Goal: Task Accomplishment & Management: Complete application form

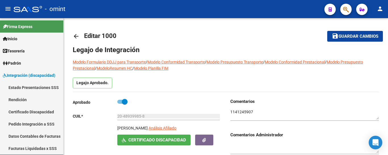
scroll to position [199, 0]
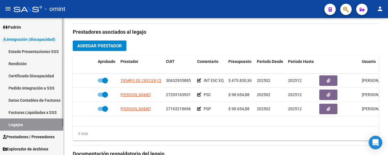
click at [16, 75] on link "Certificado Discapacidad" at bounding box center [31, 76] width 63 height 12
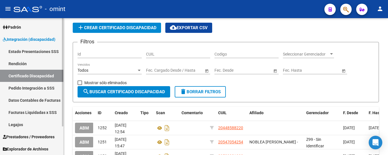
scroll to position [166, 0]
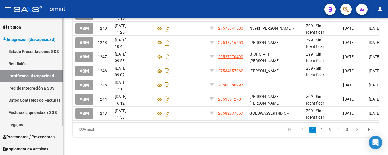
click at [10, 125] on link "Legajos" at bounding box center [31, 125] width 63 height 12
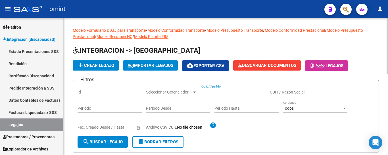
paste input "PEREYRA DURAN, SANTIAGO JAVIER"
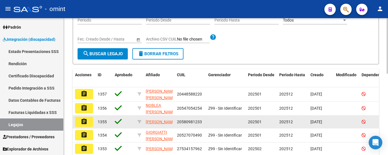
scroll to position [114, 0]
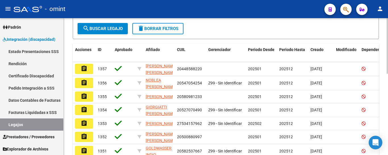
type input "PEREYRA DURAN, SANTIAGO JAVIER"
click at [116, 28] on span "search Buscar Legajo" at bounding box center [103, 28] width 40 height 5
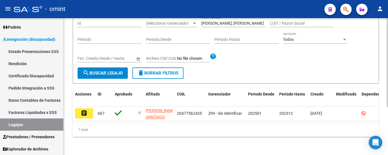
scroll to position [74, 0]
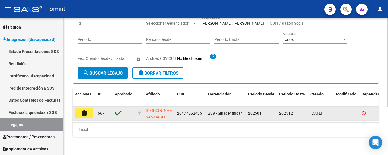
drag, startPoint x: 81, startPoint y: 111, endPoint x: 81, endPoint y: 107, distance: 4.3
click at [81, 111] on mat-icon "assignment" at bounding box center [84, 113] width 7 height 7
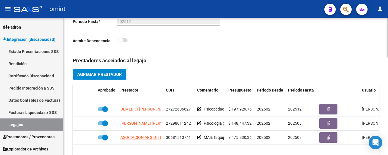
scroll to position [199, 0]
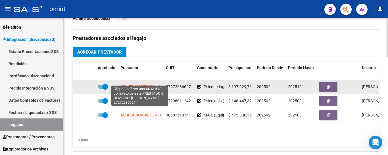
click at [150, 85] on span "DEMEDICI [PERSON_NAME]" at bounding box center [144, 87] width 49 height 5
type textarea "27272636627"
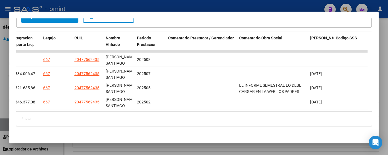
scroll to position [0, 0]
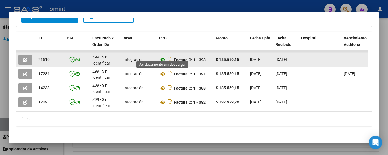
click at [164, 56] on icon at bounding box center [162, 59] width 7 height 7
click at [24, 58] on icon "button" at bounding box center [25, 60] width 4 height 4
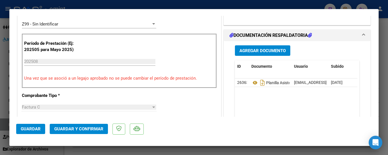
scroll to position [170, 0]
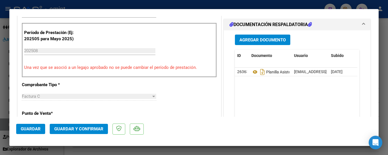
click at [89, 130] on span "Guardar y Confirmar" at bounding box center [78, 129] width 49 height 5
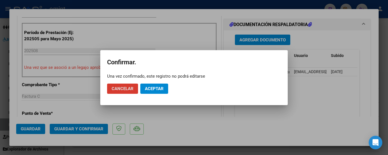
click at [160, 87] on span "Aceptar" at bounding box center [154, 88] width 19 height 5
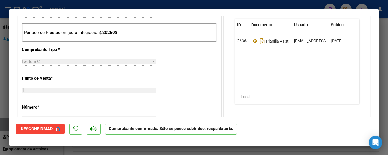
type input "$ 0,00"
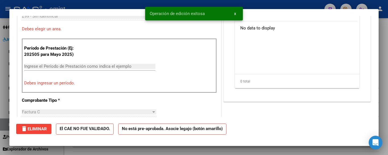
scroll to position [0, 0]
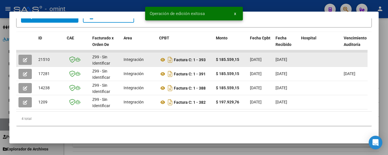
drag, startPoint x: 38, startPoint y: 53, endPoint x: 58, endPoint y: 55, distance: 19.9
click at [58, 55] on datatable-body-cell "21510" at bounding box center [50, 60] width 28 height 14
copy span "21510"
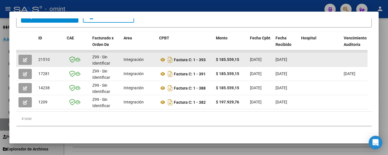
copy span "21510"
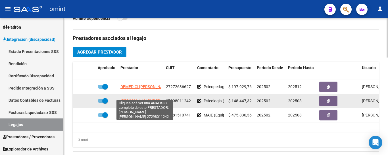
click at [138, 99] on span "ROSSETTI LAURA LUCIANA" at bounding box center [151, 101] width 62 height 5
type textarea "27298011242"
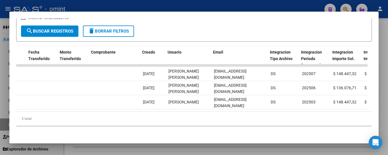
scroll to position [0, 524]
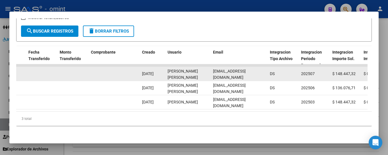
drag, startPoint x: 213, startPoint y: 70, endPoint x: 255, endPoint y: 71, distance: 42.6
click at [263, 72] on datatable-body-cell "lauralrossetti@gmail.com" at bounding box center [239, 74] width 57 height 14
copy span "lauralrossetti@gmail.com"
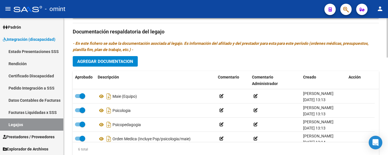
scroll to position [341, 0]
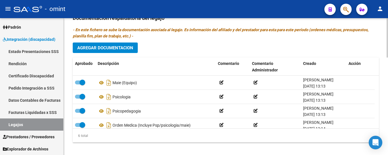
click at [388, 135] on div at bounding box center [386, 133] width 1 height 39
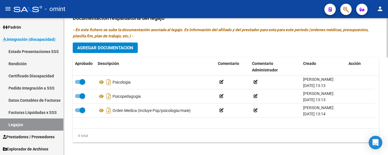
scroll to position [0, 0]
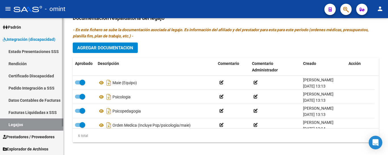
drag, startPoint x: 47, startPoint y: 78, endPoint x: 43, endPoint y: 78, distance: 4.0
click at [46, 78] on link "Certificado Discapacidad" at bounding box center [31, 76] width 63 height 12
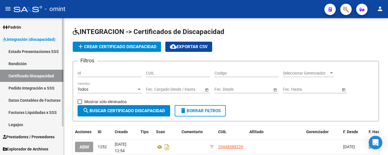
click at [38, 125] on link "Legajos" at bounding box center [31, 125] width 63 height 12
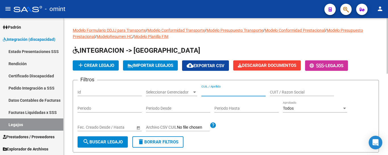
paste input "PEREZ CASINELLI SANTIAGO"
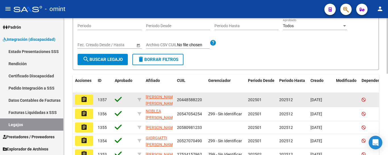
scroll to position [85, 0]
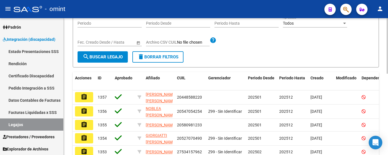
type input "PEREZ CASINELLI SANTIAGO"
click at [120, 63] on form "Filtros Id Seleccionar Gerenciador Seleccionar Gerenciador PEREZ CASINELLI SANT…" at bounding box center [226, 31] width 306 height 73
click at [118, 60] on button "search Buscar Legajo" at bounding box center [103, 56] width 50 height 11
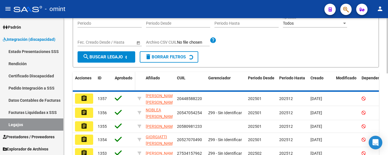
scroll to position [74, 0]
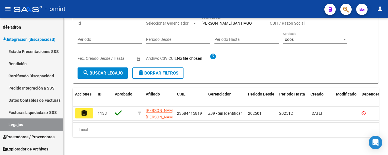
click at [90, 108] on button "assignment" at bounding box center [84, 113] width 18 height 10
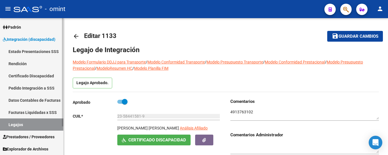
click at [26, 78] on link "Certificado Discapacidad" at bounding box center [31, 76] width 63 height 12
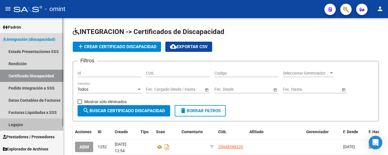
drag, startPoint x: 24, startPoint y: 125, endPoint x: 48, endPoint y: 126, distance: 23.3
click at [24, 125] on link "Legajos" at bounding box center [31, 125] width 63 height 12
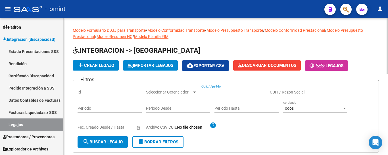
paste input "[PERSON_NAME] [PERSON_NAME]"
type input "[PERSON_NAME] [PERSON_NAME]"
click at [116, 141] on span "search Buscar Legajo" at bounding box center [103, 142] width 40 height 5
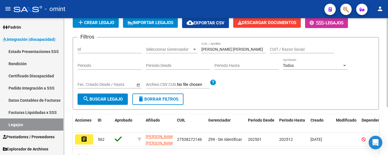
scroll to position [74, 0]
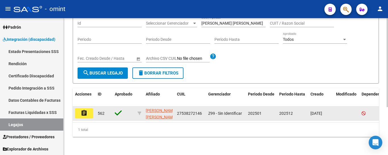
click at [83, 110] on mat-icon "assignment" at bounding box center [84, 113] width 7 height 7
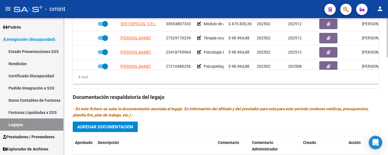
scroll to position [10, 0]
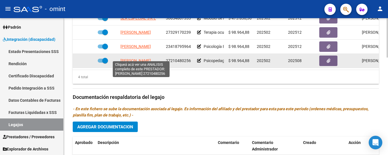
click at [140, 58] on span "[PERSON_NAME]" at bounding box center [135, 60] width 30 height 5
type textarea "27210480256"
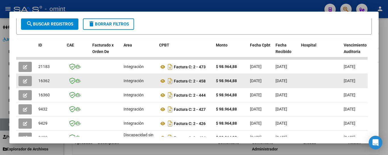
scroll to position [114, 0]
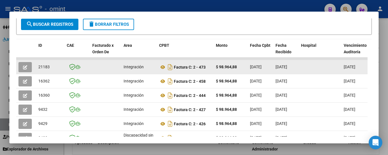
click at [28, 69] on button "button" at bounding box center [24, 67] width 13 height 10
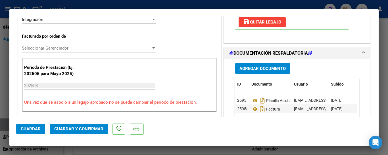
scroll to position [142, 0]
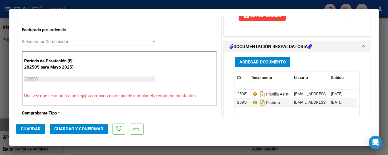
click at [92, 129] on span "Guardar y Confirmar" at bounding box center [78, 129] width 49 height 5
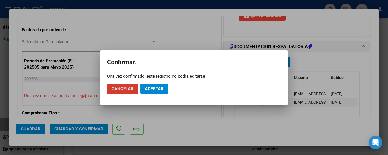
click at [161, 92] on button "Aceptar" at bounding box center [154, 89] width 28 height 10
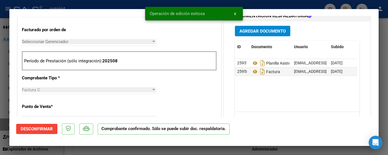
type input "$ 0,00"
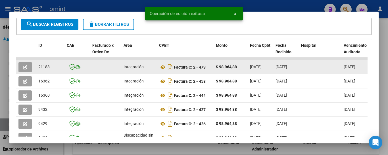
drag, startPoint x: 39, startPoint y: 69, endPoint x: 48, endPoint y: 70, distance: 9.5
click at [54, 70] on div "21183" at bounding box center [50, 67] width 24 height 7
copy span "21183"
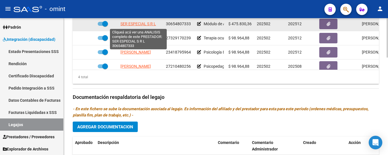
click at [137, 24] on span "SER ESPECIAL S R L" at bounding box center [137, 24] width 35 height 5
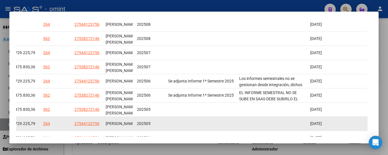
scroll to position [128, 0]
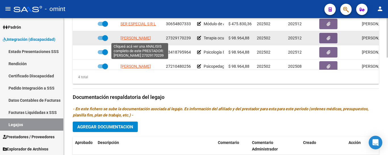
click at [143, 40] on span "SILVA MARIANA AIDA" at bounding box center [135, 38] width 30 height 5
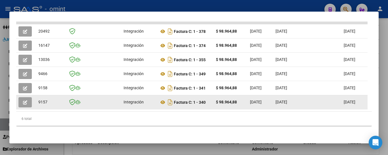
scroll to position [157, 0]
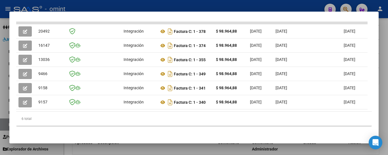
drag, startPoint x: 124, startPoint y: 108, endPoint x: 202, endPoint y: 106, distance: 77.2
click at [228, 109] on datatable-body "20492 Integración Factura C: 1 - 378 $ 98.964,88 03/09/2025 05/09/2025 13/09/20…" at bounding box center [191, 67] width 351 height 90
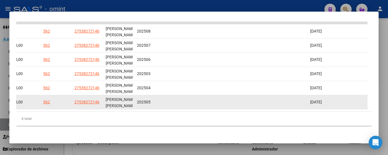
scroll to position [128, 0]
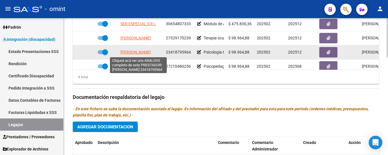
click at [146, 52] on span "LOPEZ MAGALI SOL" at bounding box center [135, 52] width 30 height 5
type textarea "23418795964"
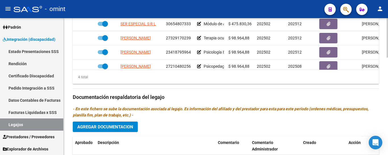
scroll to position [10, 0]
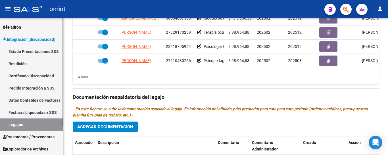
drag, startPoint x: 30, startPoint y: 75, endPoint x: 32, endPoint y: 82, distance: 8.1
click at [30, 74] on link "Certificado Discapacidad" at bounding box center [31, 76] width 63 height 12
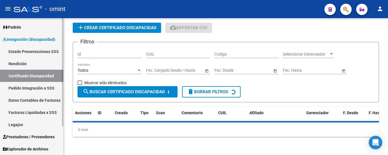
click at [31, 127] on link "Legajos" at bounding box center [31, 125] width 63 height 12
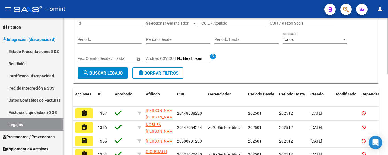
scroll to position [60, 0]
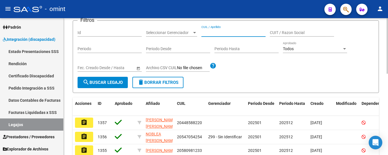
paste input "[PERSON_NAME] [PERSON_NAME]"
type input "[PERSON_NAME] [PERSON_NAME]"
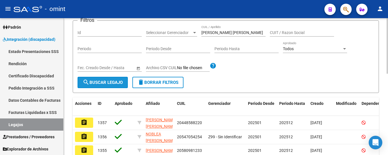
click at [97, 85] on span "search Buscar Legajo" at bounding box center [103, 82] width 40 height 5
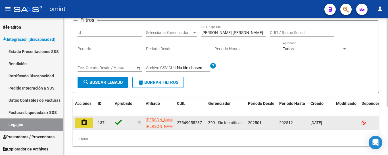
click at [87, 123] on mat-icon "assignment" at bounding box center [84, 122] width 7 height 7
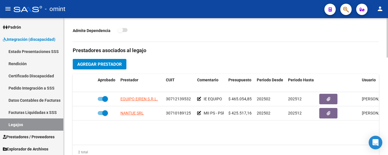
scroll to position [199, 0]
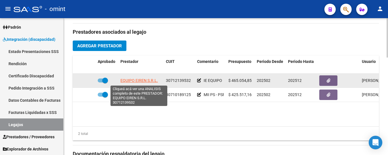
click at [131, 80] on span "EQUIPO EIREN S.R.L." at bounding box center [138, 80] width 37 height 5
copy span "P"
type textarea "30712139532"
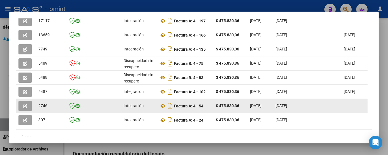
scroll to position [143, 0]
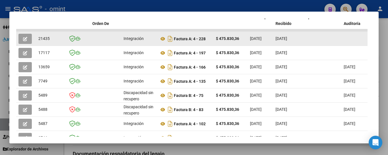
click at [25, 41] on icon "button" at bounding box center [25, 39] width 4 height 4
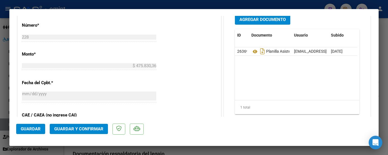
scroll to position [294, 0]
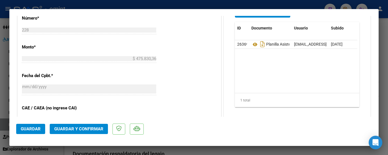
click at [94, 129] on span "Guardar y Confirmar" at bounding box center [78, 129] width 49 height 5
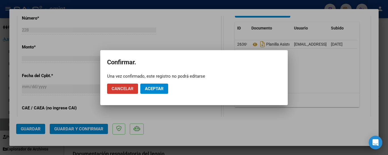
click at [155, 89] on span "Aceptar" at bounding box center [154, 88] width 19 height 5
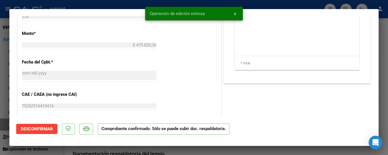
scroll to position [242, 0]
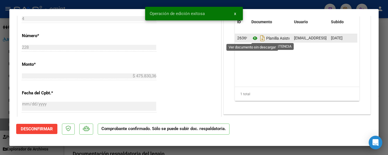
click at [253, 38] on icon at bounding box center [254, 38] width 7 height 7
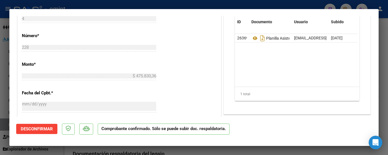
scroll to position [213, 0]
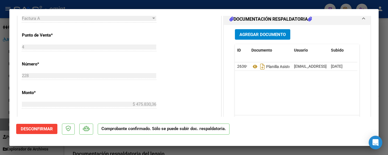
click at [79, 5] on div at bounding box center [194, 77] width 388 height 155
type input "$ 0,00"
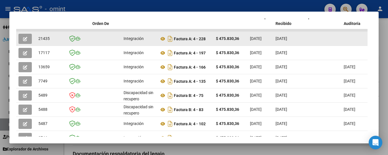
drag, startPoint x: 38, startPoint y: 41, endPoint x: 51, endPoint y: 44, distance: 13.3
click at [51, 44] on datatable-body-cell "21435" at bounding box center [50, 39] width 28 height 14
copy span "21435"
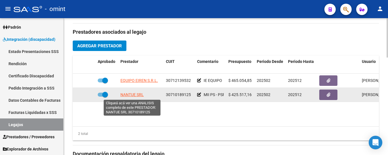
click at [137, 95] on span "NANTUE SRL" at bounding box center [131, 95] width 23 height 5
type textarea "30710189125"
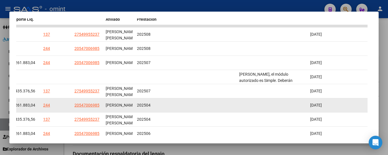
scroll to position [128, 0]
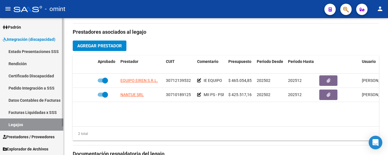
click at [40, 78] on link "Certificado Discapacidad" at bounding box center [31, 76] width 63 height 12
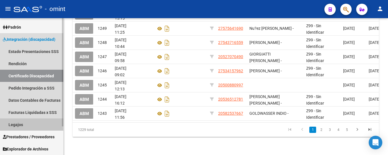
drag, startPoint x: 33, startPoint y: 124, endPoint x: 54, endPoint y: 121, distance: 21.0
click at [33, 124] on link "Legajos" at bounding box center [31, 125] width 63 height 12
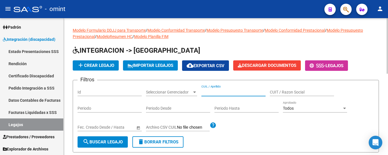
paste input "PICCOLI AMAYA JUAN IGNACIO"
type input "PICCOLI AMAYA JUAN IGNACIO"
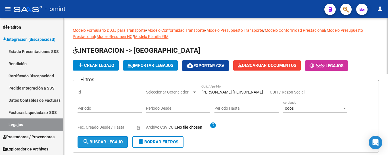
click at [114, 139] on button "search Buscar Legajo" at bounding box center [103, 142] width 50 height 11
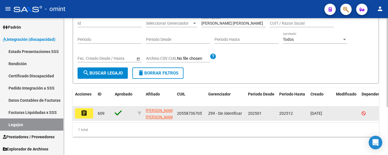
scroll to position [74, 0]
click at [89, 108] on button "assignment" at bounding box center [84, 113] width 18 height 10
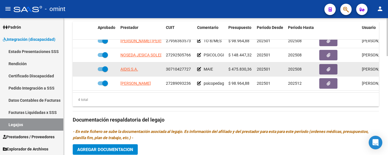
scroll to position [284, 0]
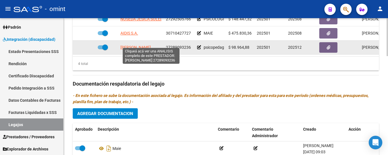
click at [151, 45] on span "BELIMLINSKY LETICIA FERNANDA" at bounding box center [135, 47] width 30 height 5
type textarea "27289093236"
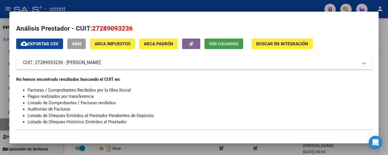
click at [227, 44] on span "Ver Usuarios" at bounding box center [224, 43] width 30 height 5
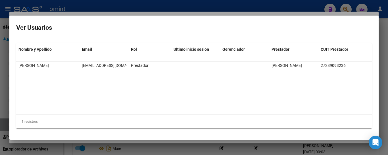
scroll to position [0, 11]
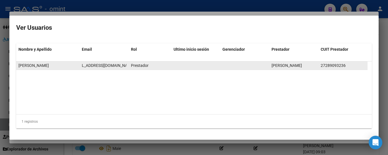
drag, startPoint x: 81, startPoint y: 66, endPoint x: 127, endPoint y: 66, distance: 46.6
click at [127, 66] on datatable-body-cell "equipoabretusalas@gmail.com" at bounding box center [103, 66] width 49 height 8
copy span "equipoabretusalas@gmail.com"
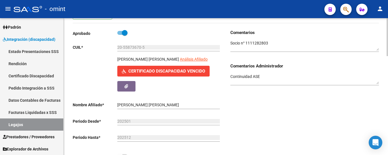
scroll to position [57, 0]
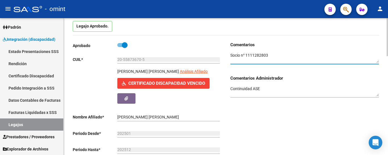
drag, startPoint x: 269, startPoint y: 56, endPoint x: 246, endPoint y: 55, distance: 23.3
click at [246, 55] on textarea at bounding box center [304, 58] width 148 height 11
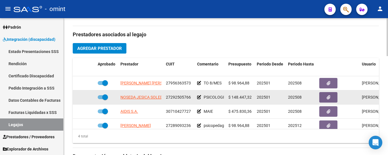
scroll to position [199, 0]
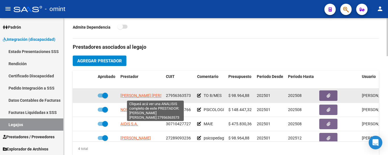
click at [154, 95] on span "MONTILLA NUÑEZ ROSSY ALEXANDRA" at bounding box center [151, 95] width 62 height 5
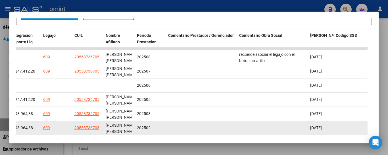
scroll to position [114, 0]
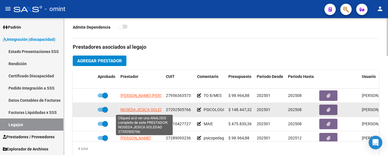
click at [143, 109] on span "NOSEDA JESICA SOLEDAD" at bounding box center [143, 110] width 47 height 5
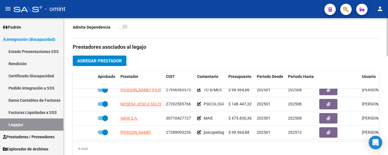
scroll to position [10, 0]
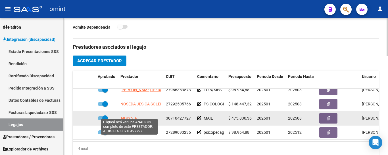
click at [129, 116] on span "AIDIS S.A." at bounding box center [129, 118] width 18 height 5
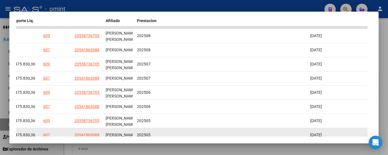
scroll to position [121, 0]
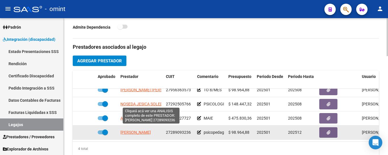
click at [151, 130] on span "BELIMLINSKY LETICIA FERNANDA" at bounding box center [135, 132] width 30 height 5
type textarea "27289093236"
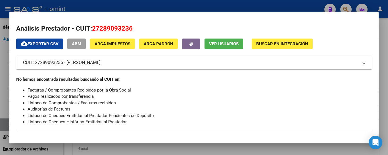
click at [223, 43] on span "Ver Usuarios" at bounding box center [224, 43] width 30 height 5
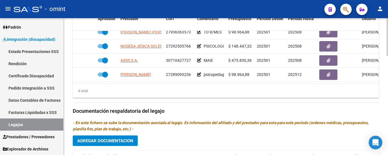
scroll to position [312, 0]
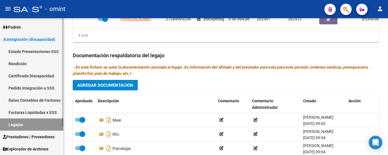
click at [34, 76] on link "Certificado Discapacidad" at bounding box center [31, 76] width 63 height 12
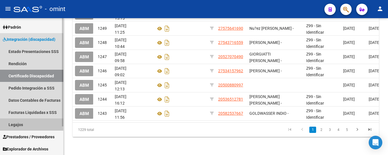
drag, startPoint x: 30, startPoint y: 126, endPoint x: 62, endPoint y: 118, distance: 33.3
click at [30, 125] on link "Legajos" at bounding box center [31, 125] width 63 height 12
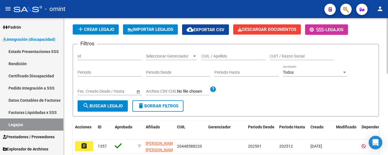
scroll to position [31, 0]
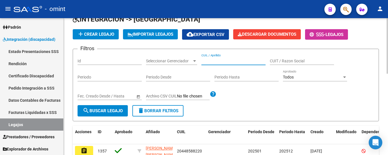
paste input "PRIETO RODRIGUEZ RAMIRO"
type input "PRIETO RODRIGUEZ RAMIRO"
click at [103, 111] on span "search Buscar Legajo" at bounding box center [103, 110] width 40 height 5
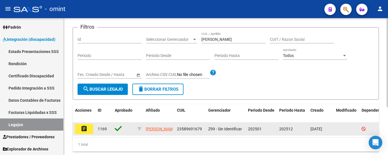
scroll to position [74, 0]
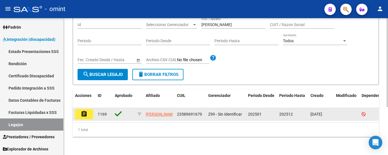
click at [85, 111] on mat-icon "assignment" at bounding box center [84, 114] width 7 height 7
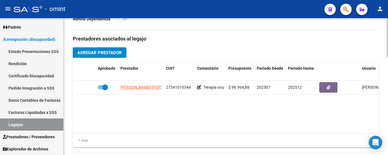
scroll to position [199, 0]
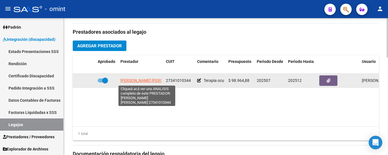
click at [156, 81] on span "DEL PINO JULIANA CANDELA" at bounding box center [151, 80] width 62 height 5
type textarea "27341010344"
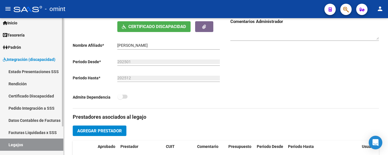
scroll to position [8, 0]
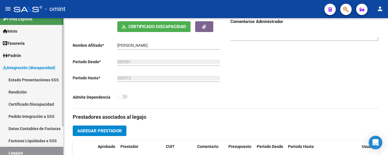
click at [38, 104] on link "Certificado Discapacidad" at bounding box center [31, 104] width 63 height 12
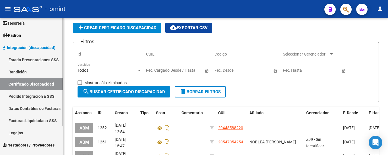
scroll to position [36, 0]
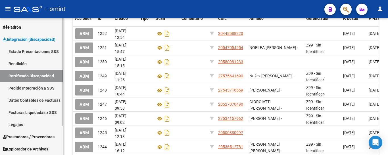
drag, startPoint x: 31, startPoint y: 125, endPoint x: 41, endPoint y: 122, distance: 10.1
click at [31, 125] on link "Legajos" at bounding box center [31, 125] width 63 height 12
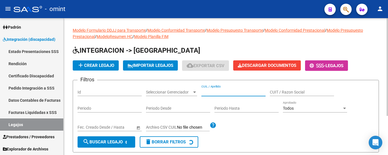
paste input "PICCOLI AMAYA JUAN IGNACIO"
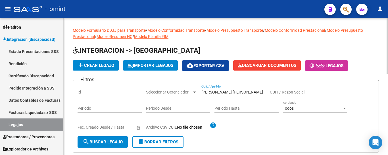
type input "PICCOLI AMAYA JUAN IGNACIO"
drag, startPoint x: 118, startPoint y: 143, endPoint x: 118, endPoint y: 139, distance: 4.5
click at [118, 143] on span "search Buscar Legajo" at bounding box center [103, 142] width 40 height 5
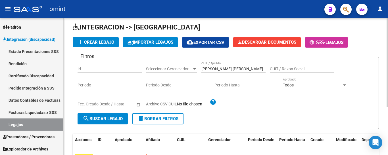
scroll to position [74, 0]
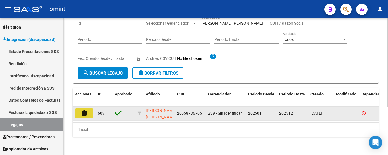
click at [83, 110] on mat-icon "assignment" at bounding box center [84, 113] width 7 height 7
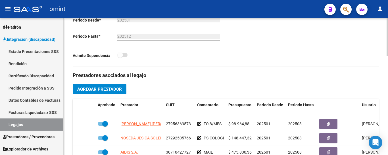
scroll to position [227, 0]
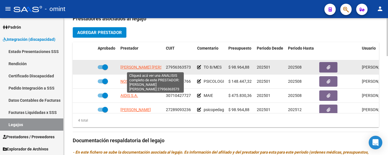
click at [128, 69] on span "MONTILLA NUÑEZ ROSSY ALEXANDRA" at bounding box center [151, 67] width 62 height 5
type textarea "27956363573"
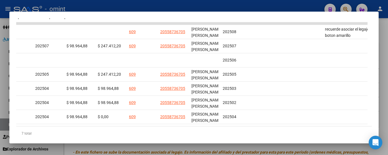
scroll to position [0, 875]
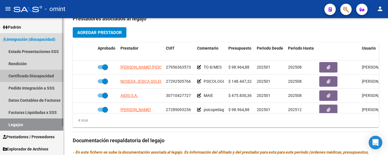
click at [22, 75] on link "Certificado Discapacidad" at bounding box center [31, 76] width 63 height 12
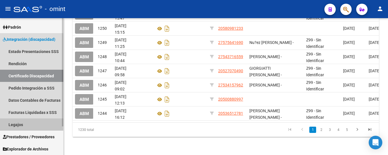
click at [24, 123] on link "Legajos" at bounding box center [31, 125] width 63 height 12
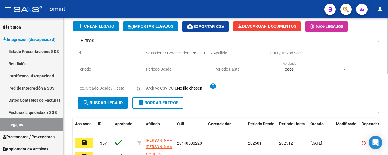
scroll to position [31, 0]
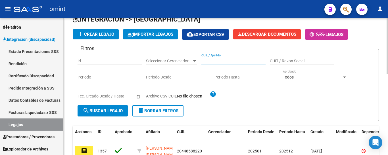
drag, startPoint x: 210, startPoint y: 65, endPoint x: 204, endPoint y: 60, distance: 8.5
paste input "PINCARDINI MARIA EMI"
type input "PINCARDINI MARIA EMI"
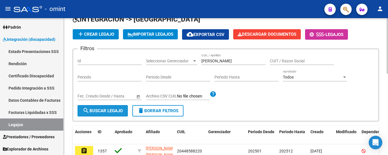
click at [106, 109] on span "search Buscar Legajo" at bounding box center [103, 110] width 40 height 5
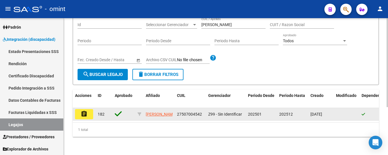
scroll to position [74, 0]
click at [91, 110] on button "assignment" at bounding box center [84, 114] width 18 height 10
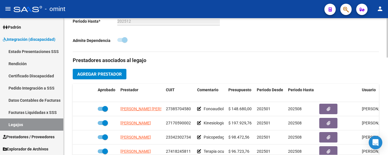
scroll to position [199, 0]
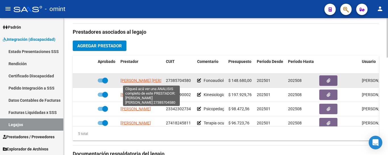
click at [154, 81] on span "NIETO MARIA VICTORIA SOCORRO" at bounding box center [151, 80] width 62 height 5
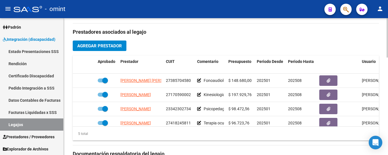
scroll to position [1, 0]
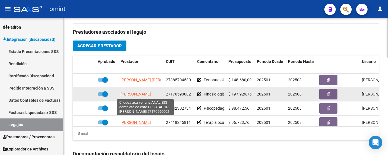
click at [128, 95] on span "ALONSO MARIA MERCEDES" at bounding box center [135, 94] width 30 height 5
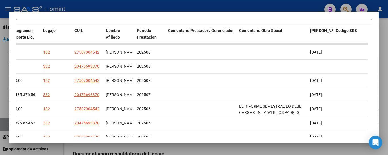
scroll to position [128, 0]
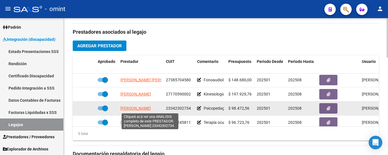
click at [143, 109] on span "MARTINEZ LLOBET CANDELARIA" at bounding box center [135, 108] width 30 height 5
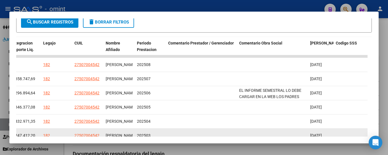
scroll to position [114, 0]
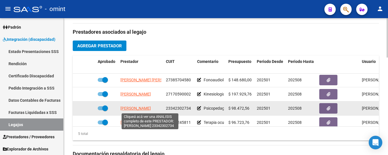
click at [148, 108] on span "MARTINEZ LLOBET CANDELARIA" at bounding box center [135, 108] width 30 height 5
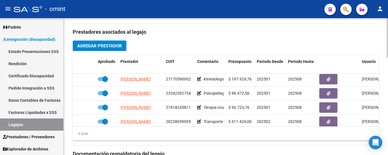
scroll to position [16, 0]
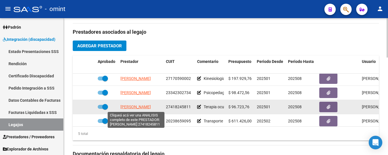
click at [121, 108] on span "FONTANA LAURA" at bounding box center [135, 107] width 30 height 5
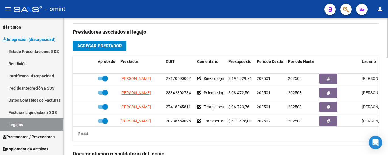
scroll to position [24, 0]
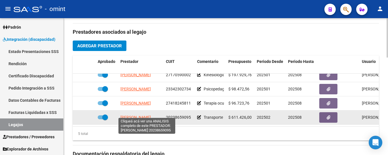
click at [139, 115] on span "SANDOVAL ROBERTO FABIAN" at bounding box center [135, 117] width 30 height 5
type textarea "20238659095"
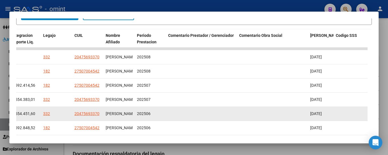
scroll to position [121, 0]
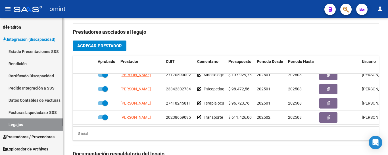
click at [40, 77] on link "Certificado Discapacidad" at bounding box center [31, 76] width 63 height 12
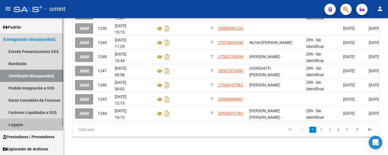
click at [40, 124] on link "Legajos" at bounding box center [31, 125] width 63 height 12
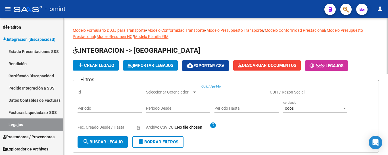
paste input "PISTAN DRAGANCZUK ERICK"
type input "PISTAN DRAGANCZUK ERICK"
click at [110, 141] on span "search Buscar Legajo" at bounding box center [103, 142] width 40 height 5
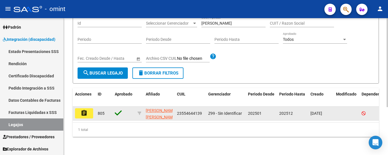
scroll to position [74, 0]
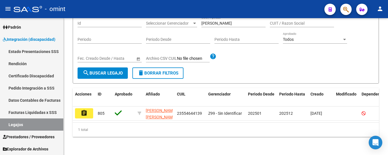
click at [81, 110] on mat-icon "assignment" at bounding box center [84, 113] width 7 height 7
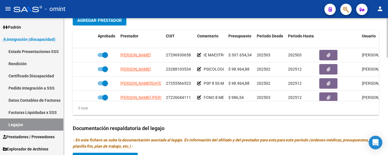
scroll to position [227, 0]
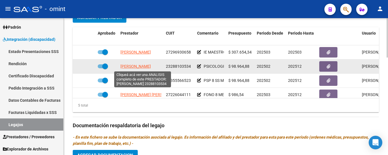
click at [149, 68] on span "LOTO ROMINA SOLEDAD" at bounding box center [135, 66] width 30 height 5
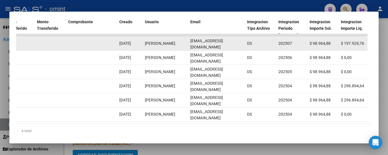
scroll to position [128, 0]
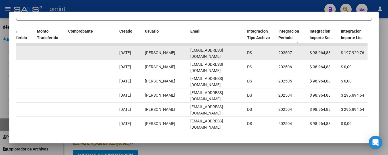
drag, startPoint x: 190, startPoint y: 56, endPoint x: 238, endPoint y: 55, distance: 48.0
click at [246, 58] on div "17825 Integración Factura C: 1 - 698 $ 98.964,88 15/08/2025 15/08/2025 25/08/20…" at bounding box center [83, 53] width 1226 height 14
copy span "rominaloto_22@hotmail.com"
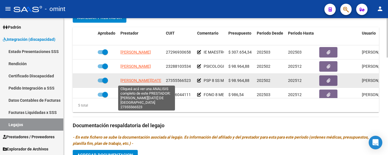
click at [149, 82] on span "[PERSON_NAME][DATE] DE [GEOGRAPHIC_DATA]" at bounding box center [163, 80] width 87 height 5
type textarea "27355566523"
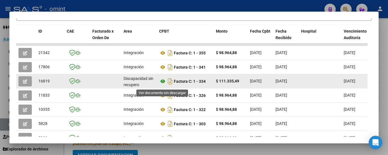
click at [163, 84] on icon at bounding box center [162, 81] width 7 height 7
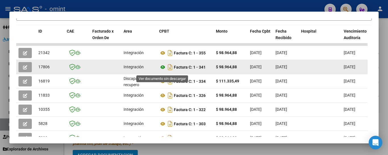
click at [162, 70] on icon at bounding box center [162, 67] width 7 height 7
click at [19, 71] on button "button" at bounding box center [24, 67] width 13 height 10
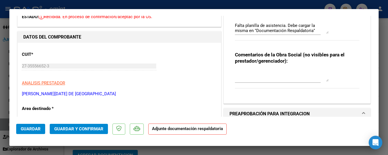
scroll to position [28, 0]
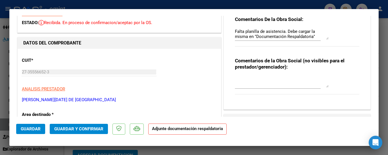
type input "$ 0,00"
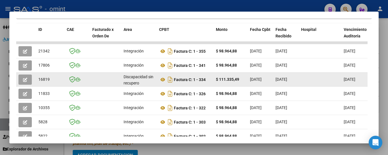
scroll to position [128, 0]
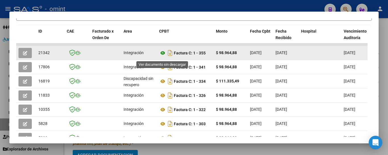
click at [163, 56] on icon at bounding box center [162, 53] width 7 height 7
click at [21, 55] on button "button" at bounding box center [24, 53] width 13 height 10
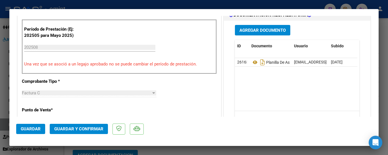
scroll to position [170, 0]
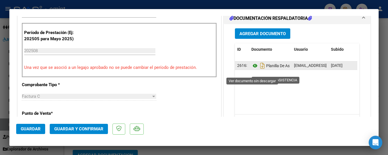
click at [251, 69] on icon at bounding box center [254, 65] width 7 height 7
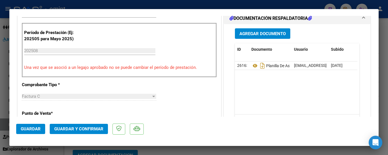
click at [77, 128] on span "Guardar y Confirmar" at bounding box center [78, 129] width 49 height 5
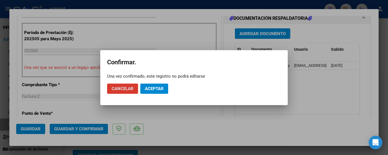
click at [158, 85] on button "Aceptar" at bounding box center [154, 89] width 28 height 10
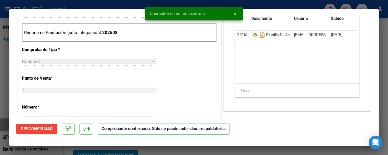
type input "$ 0,00"
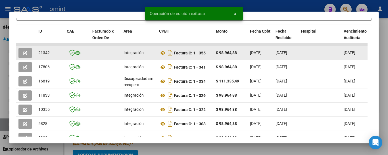
drag, startPoint x: 36, startPoint y: 52, endPoint x: 51, endPoint y: 54, distance: 14.7
click at [51, 54] on datatable-body-cell "21342" at bounding box center [50, 53] width 28 height 14
copy span "21342"
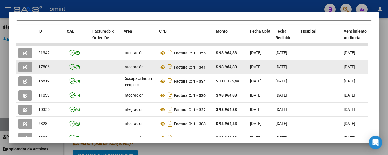
drag, startPoint x: 39, startPoint y: 69, endPoint x: 49, endPoint y: 69, distance: 10.2
click at [49, 69] on span "17806" at bounding box center [43, 67] width 11 height 5
drag, startPoint x: 200, startPoint y: 69, endPoint x: 206, endPoint y: 70, distance: 6.6
click at [206, 70] on strong "Factura C: 1 - 341" at bounding box center [190, 67] width 32 height 5
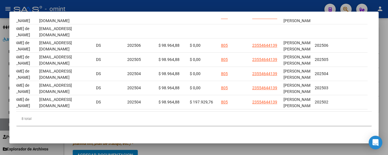
scroll to position [0, 658]
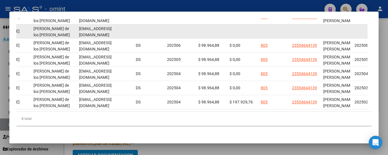
drag, startPoint x: 78, startPoint y: 28, endPoint x: 130, endPoint y: 31, distance: 51.8
click at [130, 31] on datatable-body-cell "[EMAIL_ADDRESS][DOMAIN_NAME]" at bounding box center [105, 31] width 57 height 14
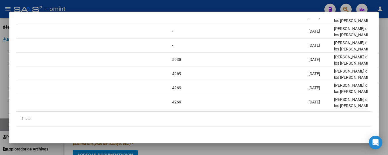
scroll to position [0, 0]
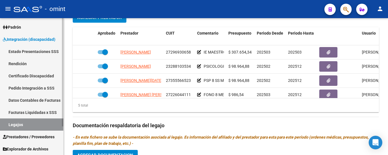
click at [22, 75] on link "Certificado Discapacidad" at bounding box center [31, 76] width 63 height 12
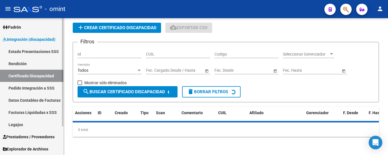
click at [32, 126] on link "Legajos" at bounding box center [31, 125] width 63 height 12
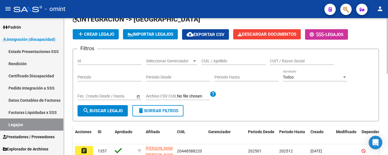
scroll to position [3, 0]
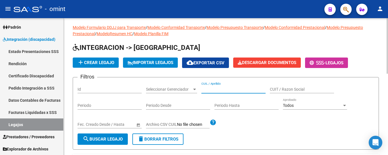
paste input "PISTOIA [PERSON_NAME]"
type input "PISTOIA [PERSON_NAME]"
click at [115, 141] on span "search Buscar Legajo" at bounding box center [103, 139] width 40 height 5
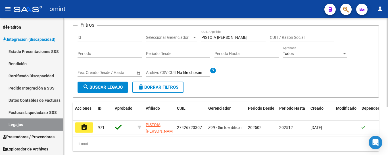
scroll to position [74, 0]
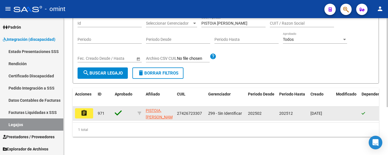
click at [87, 110] on mat-icon "assignment" at bounding box center [84, 113] width 7 height 7
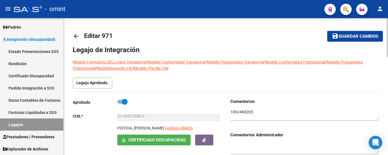
type input "PISTOIA [PERSON_NAME]"
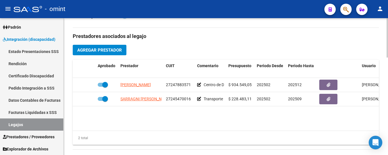
scroll to position [199, 0]
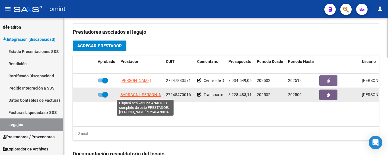
click at [152, 95] on span "SARRAGNI [PERSON_NAME]" at bounding box center [145, 95] width 51 height 5
type textarea "27245470016"
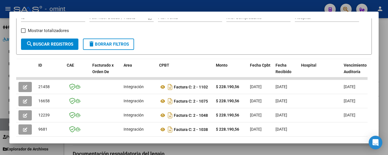
scroll to position [86, 0]
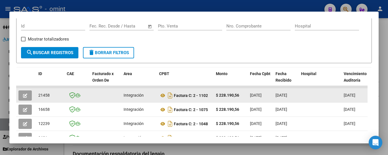
click at [26, 95] on button "button" at bounding box center [24, 96] width 13 height 10
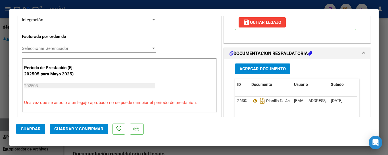
scroll to position [142, 0]
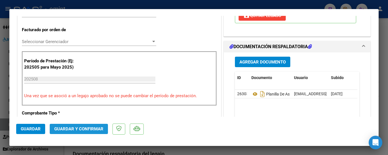
click at [94, 127] on span "Guardar y Confirmar" at bounding box center [78, 129] width 49 height 5
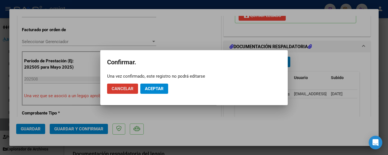
click at [158, 87] on span "Aceptar" at bounding box center [154, 88] width 19 height 5
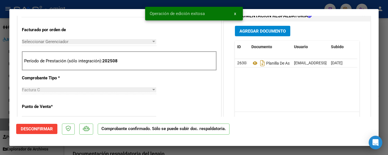
type input "$ 0,00"
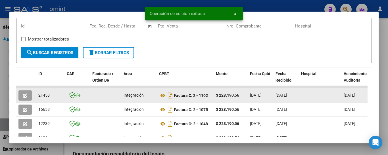
drag, startPoint x: 37, startPoint y: 99, endPoint x: 51, endPoint y: 99, distance: 14.2
click at [51, 99] on datatable-body-cell "21458" at bounding box center [50, 96] width 28 height 14
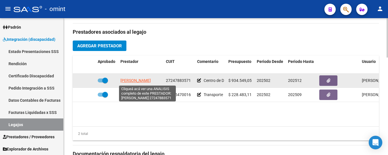
click at [142, 81] on span "FERNANDEZ MARIA SOLEDAD" at bounding box center [135, 80] width 30 height 5
type textarea "27247883571"
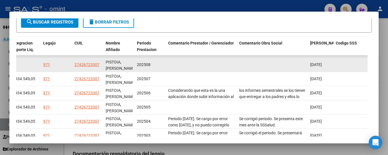
scroll to position [114, 0]
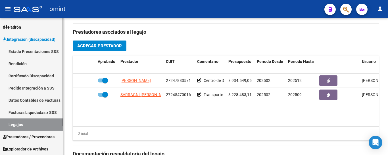
click at [30, 77] on link "Certificado Discapacidad" at bounding box center [31, 76] width 63 height 12
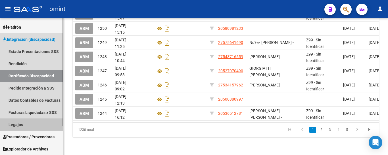
click at [22, 124] on link "Legajos" at bounding box center [31, 125] width 63 height 12
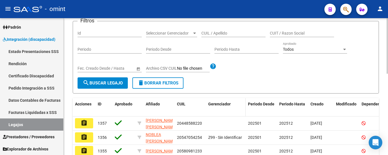
scroll to position [28, 0]
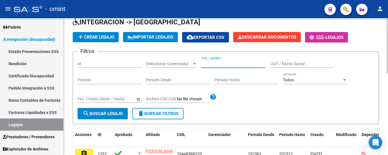
paste input "[PERSON_NAME]"
type input "[PERSON_NAME]"
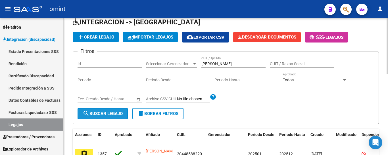
click at [95, 114] on span "search Buscar Legajo" at bounding box center [103, 113] width 40 height 5
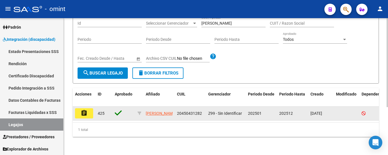
scroll to position [74, 0]
click at [88, 109] on button "assignment" at bounding box center [84, 113] width 18 height 10
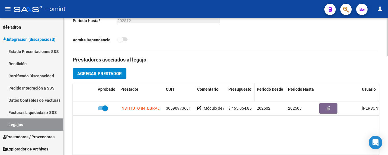
scroll to position [199, 0]
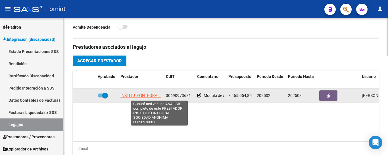
click at [141, 98] on span "INSTITUTO INTEGRAL SOCIEDAD ANONIMA" at bounding box center [159, 95] width 78 height 5
type textarea "30690973681"
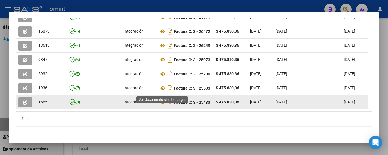
scroll to position [114, 0]
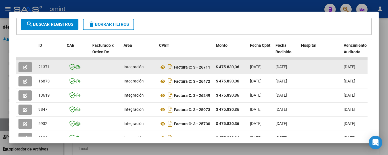
click at [22, 66] on button "button" at bounding box center [24, 67] width 13 height 10
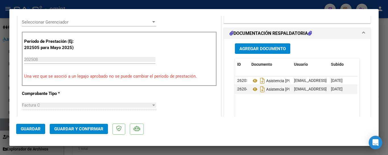
scroll to position [170, 0]
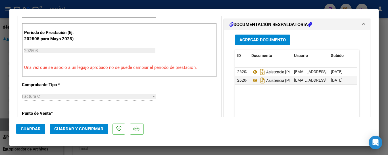
click at [93, 129] on span "Guardar y Confirmar" at bounding box center [78, 129] width 49 height 5
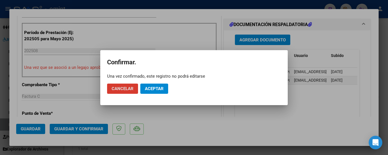
click at [155, 87] on span "Aceptar" at bounding box center [154, 88] width 19 height 5
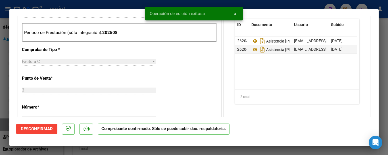
type input "$ 0,00"
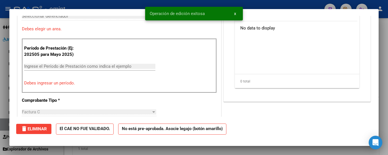
scroll to position [0, 0]
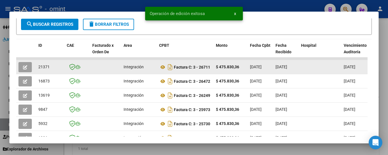
drag, startPoint x: 37, startPoint y: 69, endPoint x: 52, endPoint y: 69, distance: 15.3
click at [52, 69] on datatable-body-cell "21371" at bounding box center [50, 67] width 28 height 14
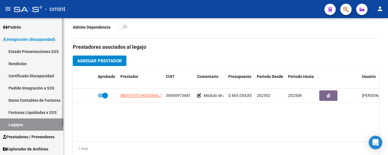
click at [35, 75] on link "Certificado Discapacidad" at bounding box center [31, 76] width 63 height 12
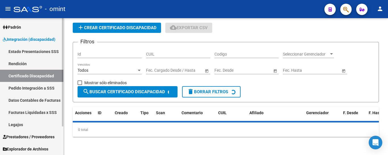
click at [25, 124] on link "Legajos" at bounding box center [31, 125] width 63 height 12
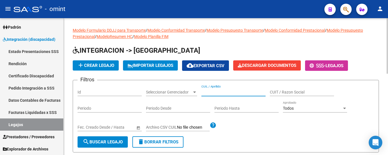
paste input "POLIMENI DONATO"
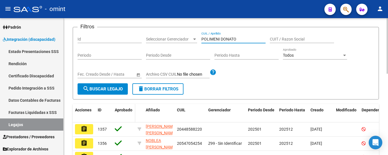
scroll to position [57, 0]
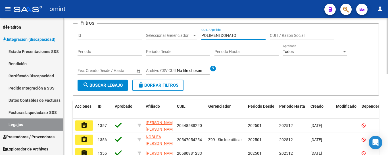
type input "POLIMENI DONATO"
click at [113, 83] on span "search Buscar Legajo" at bounding box center [103, 85] width 40 height 5
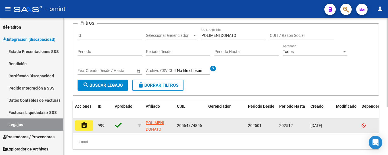
click at [79, 127] on button "assignment" at bounding box center [84, 126] width 18 height 10
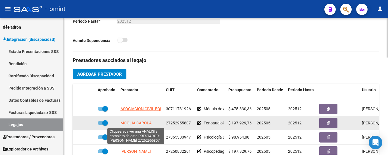
click at [133, 123] on span "MOGLIA CAROLA" at bounding box center [135, 123] width 31 height 5
type textarea "27252955807"
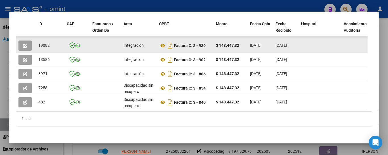
click at [22, 42] on button "button" at bounding box center [24, 46] width 13 height 10
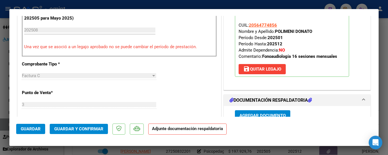
scroll to position [181, 0]
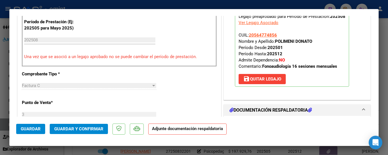
type input "$ 0,00"
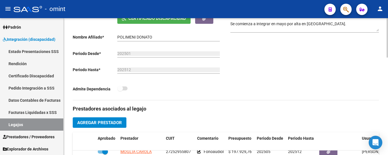
scroll to position [114, 0]
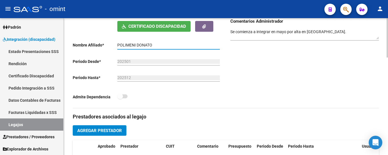
drag, startPoint x: 155, startPoint y: 45, endPoint x: 110, endPoint y: 45, distance: 44.6
click at [110, 45] on app-form-text-field "Nombre Afiliado * POLIMENI DONATO Ingresar el nombre" at bounding box center [146, 45] width 147 height 5
click at [183, 114] on h3 "Prestadores asociados al legajo" at bounding box center [226, 117] width 306 height 8
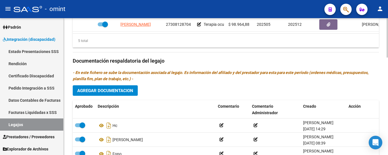
scroll to position [341, 0]
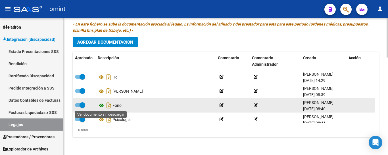
click at [102, 105] on icon at bounding box center [101, 105] width 7 height 7
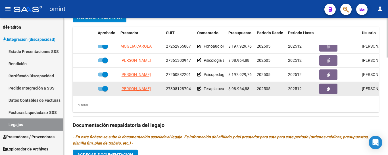
scroll to position [0, 0]
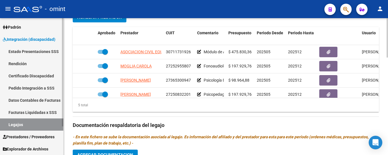
click at [28, 76] on link "Certificado Discapacidad" at bounding box center [31, 76] width 63 height 12
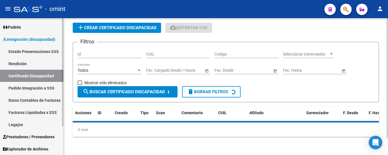
click at [26, 126] on link "Legajos" at bounding box center [31, 125] width 63 height 12
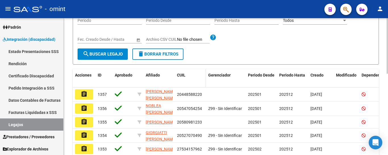
scroll to position [3, 0]
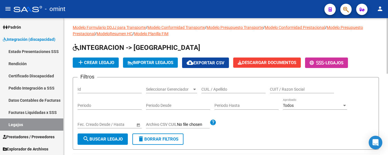
drag, startPoint x: 209, startPoint y: 95, endPoint x: 206, endPoint y: 91, distance: 5.2
paste input "PONCE VAZQUEZ FELIPE"
type input "PONCE VAZQUEZ FELIPE"
click at [112, 139] on span "search Buscar Legajo" at bounding box center [103, 139] width 40 height 5
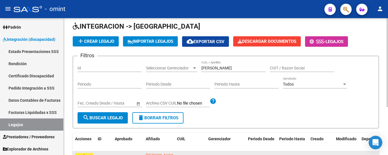
scroll to position [74, 0]
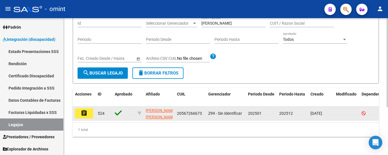
click at [80, 108] on button "assignment" at bounding box center [84, 113] width 18 height 10
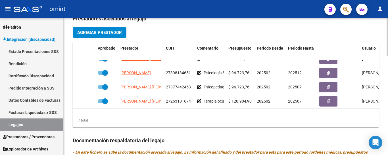
scroll to position [24, 0]
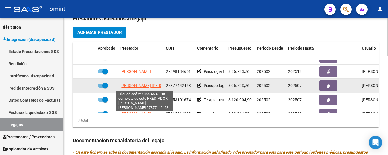
click at [155, 87] on span "ESCOBAR CAMILA MAILEN" at bounding box center [151, 85] width 62 height 5
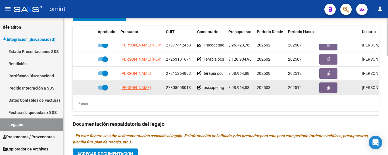
scroll to position [256, 0]
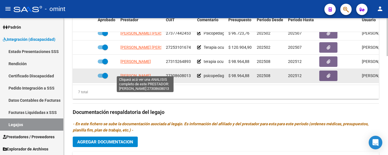
click at [151, 74] on span "GOMEZ CECILIA DEL VALLE" at bounding box center [135, 76] width 30 height 5
type textarea "27308608013"
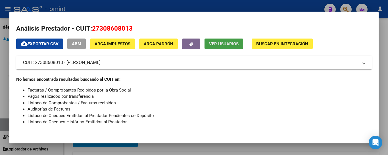
click at [217, 46] on span "Ver Usuarios" at bounding box center [224, 43] width 30 height 5
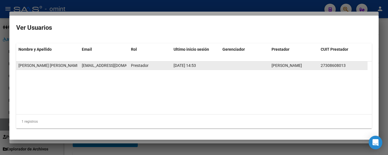
scroll to position [0, 5]
drag, startPoint x: 81, startPoint y: 66, endPoint x: 125, endPoint y: 69, distance: 44.1
click at [128, 69] on datatable-body-cell "gomezceciliadv@gmail.com" at bounding box center [103, 66] width 49 height 8
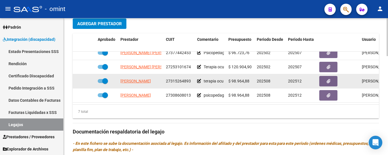
scroll to position [227, 0]
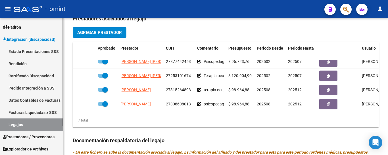
click at [42, 75] on link "Certificado Discapacidad" at bounding box center [31, 76] width 63 height 12
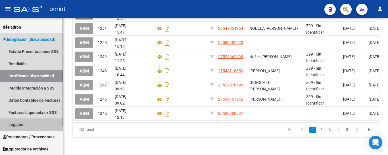
click at [21, 125] on link "Legajos" at bounding box center [31, 125] width 63 height 12
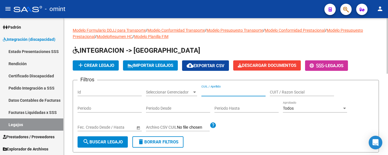
paste input "PONTECORVO, VALENTINO"
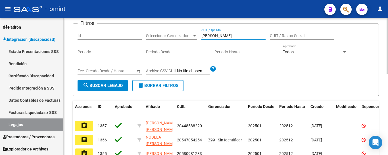
scroll to position [57, 0]
type input "PONTECORVO, VALENTINO"
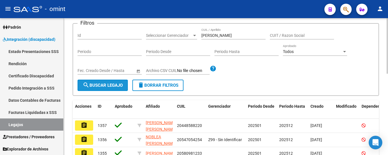
click at [116, 86] on span "search Buscar Legajo" at bounding box center [103, 85] width 40 height 5
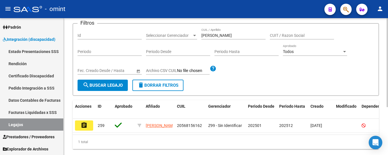
scroll to position [74, 0]
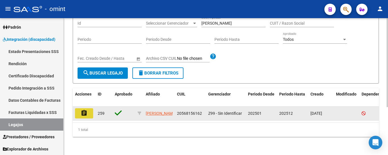
click at [85, 110] on mat-icon "assignment" at bounding box center [84, 113] width 7 height 7
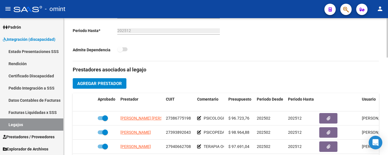
scroll to position [170, 0]
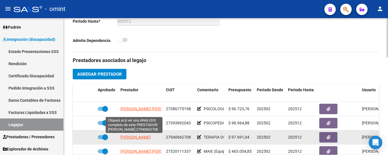
click at [147, 137] on span "[PERSON_NAME]" at bounding box center [135, 137] width 30 height 5
type textarea "27940662708"
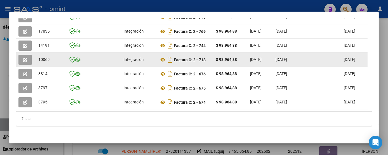
scroll to position [114, 0]
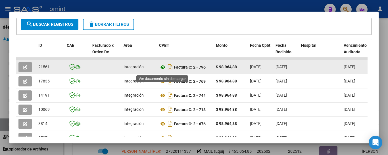
click at [164, 69] on icon at bounding box center [162, 67] width 7 height 7
click at [23, 69] on icon "button" at bounding box center [25, 67] width 4 height 4
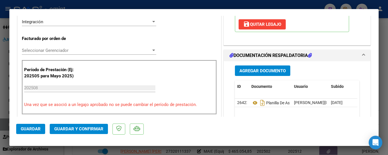
scroll to position [142, 0]
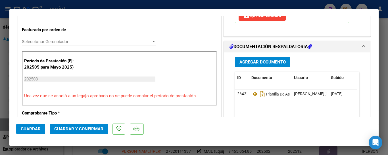
click at [89, 128] on span "Guardar y Confirmar" at bounding box center [78, 129] width 49 height 5
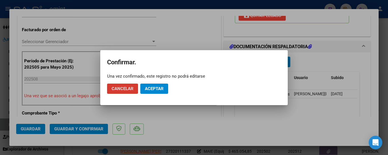
click at [158, 87] on span "Aceptar" at bounding box center [154, 88] width 19 height 5
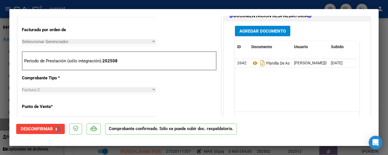
type input "$ 0,00"
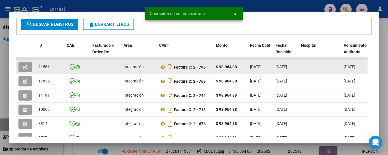
drag, startPoint x: 38, startPoint y: 68, endPoint x: 52, endPoint y: 72, distance: 14.4
click at [52, 72] on datatable-body-cell "21561" at bounding box center [50, 67] width 28 height 14
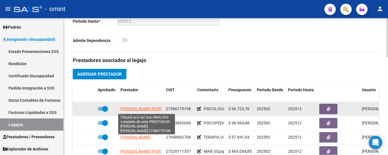
click at [150, 110] on span "FARIAS DIAZ MARIA SALOME" at bounding box center [151, 109] width 62 height 5
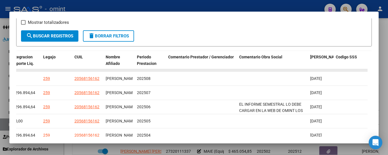
scroll to position [86, 0]
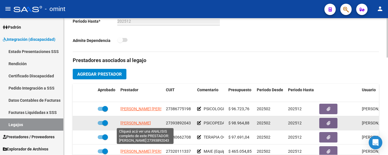
click at [151, 124] on span "ACUÑA BRENDA CAROLINA" at bounding box center [135, 123] width 30 height 5
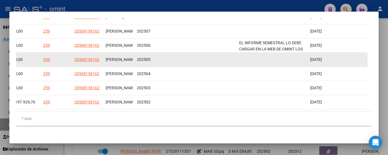
scroll to position [114, 0]
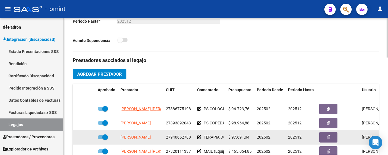
click at [148, 137] on div "[PERSON_NAME]" at bounding box center [140, 137] width 41 height 7
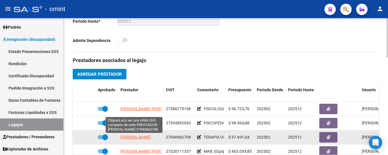
click at [146, 137] on span "[PERSON_NAME]" at bounding box center [135, 137] width 30 height 5
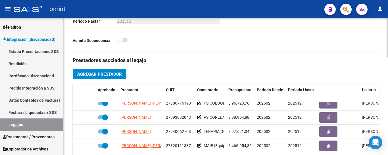
scroll to position [10, 0]
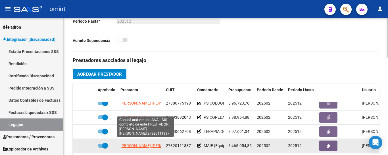
click at [151, 144] on span "DOMINGUEZ GISELA BELEN" at bounding box center [151, 146] width 62 height 5
type textarea "27320111337"
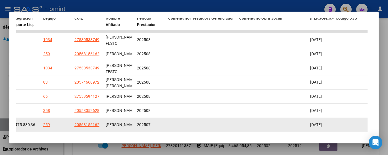
scroll to position [128, 0]
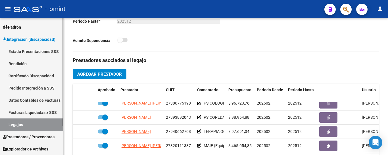
click at [33, 75] on link "Certificado Discapacidad" at bounding box center [31, 76] width 63 height 12
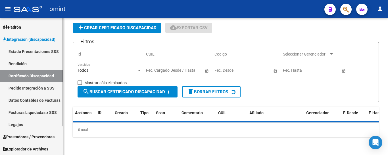
click at [34, 125] on link "Legajos" at bounding box center [31, 125] width 63 height 12
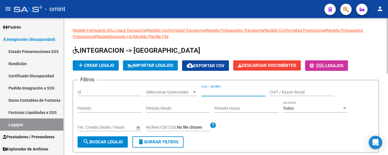
paste input "PRIETO, EVA CAROLINA"
type input "PRIETO, EVA CAROLINA"
click at [119, 140] on span "search Buscar Legajo" at bounding box center [103, 142] width 40 height 5
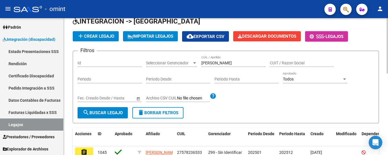
scroll to position [74, 0]
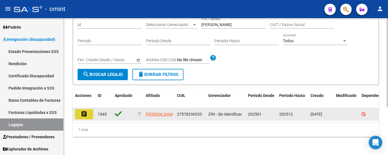
click at [86, 111] on mat-icon "assignment" at bounding box center [84, 114] width 7 height 7
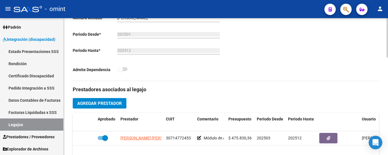
scroll to position [170, 0]
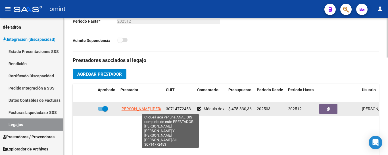
click at [142, 110] on span "[PERSON_NAME] [PERSON_NAME] Y [PERSON_NAME] [PERSON_NAME] SH" at bounding box center [186, 109] width 133 height 5
type textarea "30714772453"
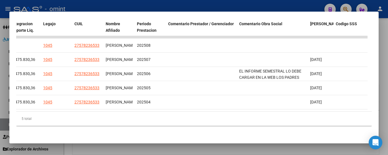
scroll to position [0, 0]
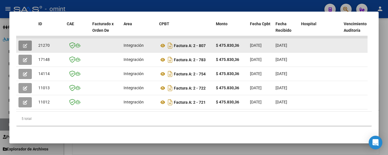
click at [26, 44] on icon "button" at bounding box center [25, 46] width 4 height 4
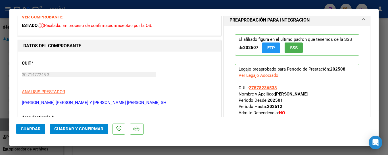
scroll to position [170, 0]
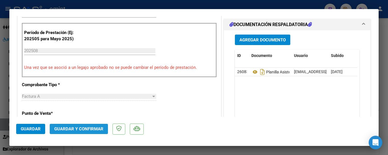
click at [96, 130] on span "Guardar y Confirmar" at bounding box center [78, 129] width 49 height 5
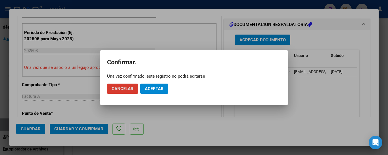
click at [156, 88] on span "Aceptar" at bounding box center [154, 88] width 19 height 5
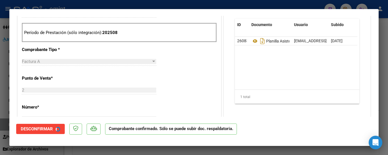
type input "$ 0,00"
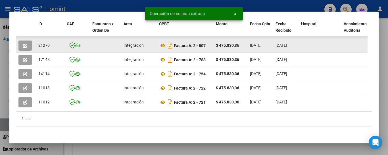
drag, startPoint x: 38, startPoint y: 41, endPoint x: 50, endPoint y: 41, distance: 12.2
click at [53, 41] on datatable-body-cell "21270" at bounding box center [50, 46] width 28 height 14
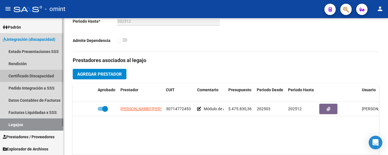
click at [32, 74] on link "Certificado Discapacidad" at bounding box center [31, 76] width 63 height 12
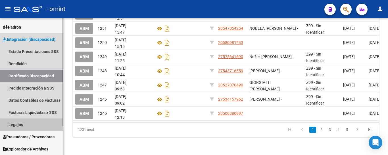
click at [35, 125] on link "Legajos" at bounding box center [31, 125] width 63 height 12
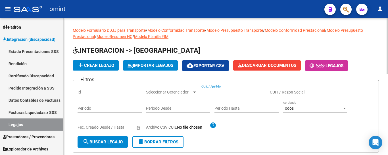
paste input "PROCH JOEL ESTEBAN"
type input "PROCH JOEL ESTEBAN"
click at [110, 143] on span "search Buscar Legajo" at bounding box center [103, 142] width 40 height 5
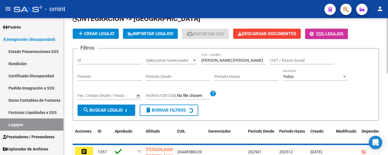
scroll to position [74, 0]
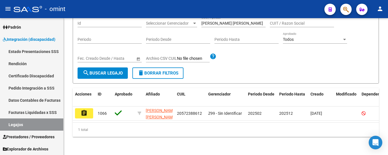
click at [89, 108] on button "assignment" at bounding box center [84, 113] width 18 height 10
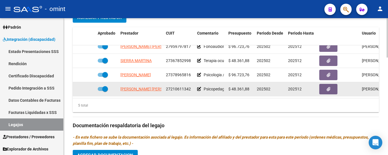
scroll to position [24, 0]
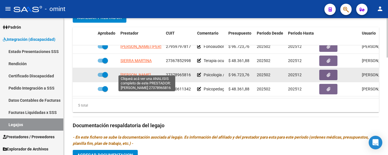
click at [146, 73] on span "ALFONSO YAMILA AGUSTINA" at bounding box center [135, 75] width 30 height 5
type textarea "27378965816"
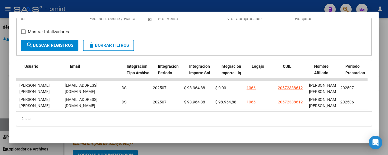
scroll to position [0, 648]
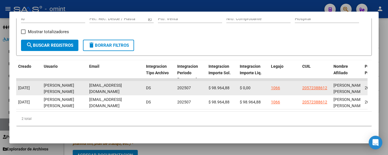
drag, startPoint x: 88, startPoint y: 84, endPoint x: 139, endPoint y: 86, distance: 51.4
click at [142, 87] on datatable-body-cell "lic.alfonsoyamila@gmail.com" at bounding box center [115, 88] width 57 height 14
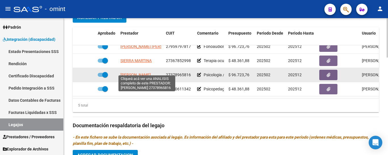
click at [151, 73] on span "ALFONSO YAMILA AGUSTINA" at bounding box center [135, 75] width 30 height 5
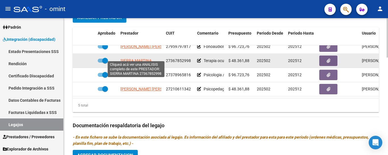
scroll to position [0, 0]
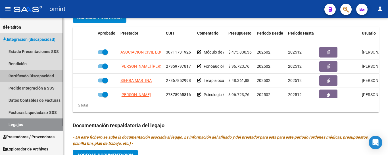
click at [40, 78] on link "Certificado Discapacidad" at bounding box center [31, 76] width 63 height 12
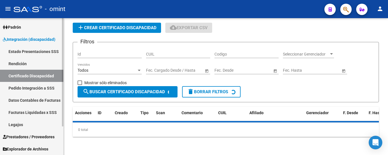
click at [35, 123] on link "Legajos" at bounding box center [31, 125] width 63 height 12
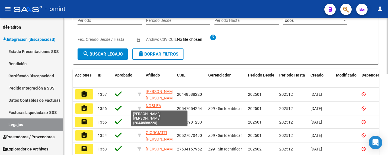
scroll to position [3, 0]
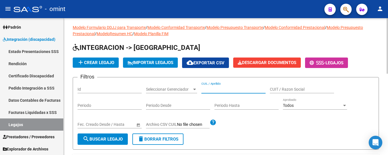
paste input "PRUYAS LEONEL"
type input "PRUYAS LEONEL"
click at [116, 140] on span "search Buscar Legajo" at bounding box center [103, 139] width 40 height 5
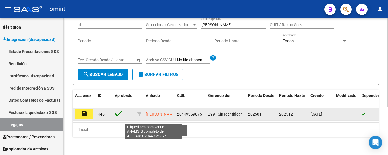
scroll to position [74, 0]
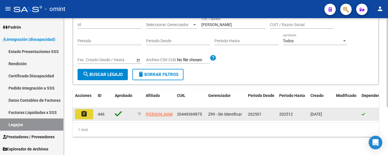
click at [82, 111] on mat-icon "assignment" at bounding box center [84, 114] width 7 height 7
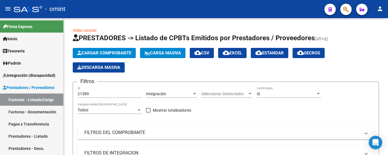
scroll to position [144, 0]
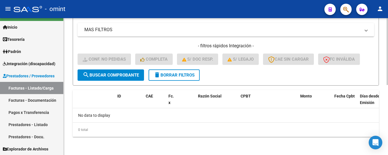
click at [178, 74] on span "delete Borrar Filtros" at bounding box center [174, 75] width 41 height 5
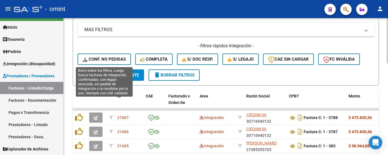
click at [114, 59] on span "Conf. no pedidas" at bounding box center [104, 59] width 43 height 5
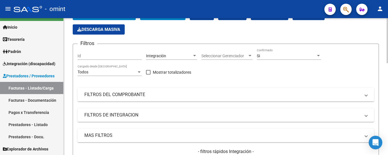
scroll to position [30, 0]
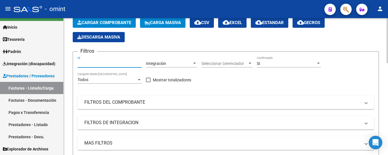
paste input "21510"
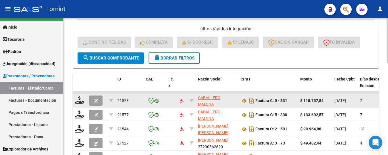
scroll to position [172, 0]
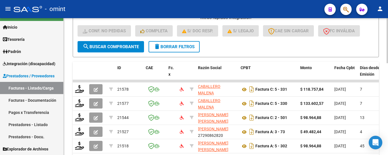
type input "21510"
click at [129, 48] on span "search Buscar Comprobante" at bounding box center [111, 46] width 56 height 5
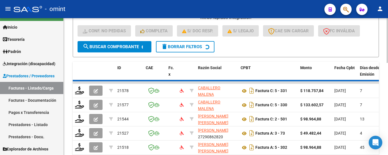
scroll to position [153, 0]
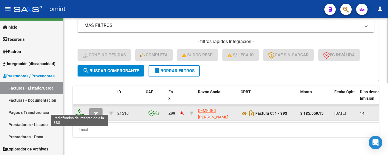
click at [79, 110] on icon at bounding box center [79, 113] width 9 height 8
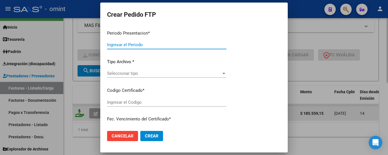
type input "202508"
type input "$ 185.559,15"
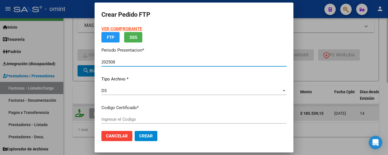
type input "7770456853"
type input "[DATE]"
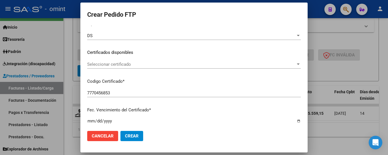
scroll to position [85, 0]
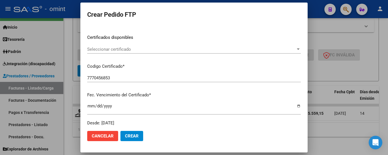
click at [125, 50] on span "Seleccionar certificado" at bounding box center [191, 49] width 208 height 5
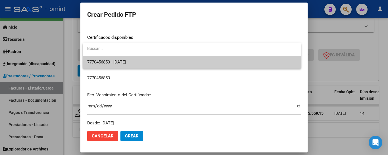
click at [127, 58] on span "7770456853 - [DATE]" at bounding box center [191, 62] width 209 height 13
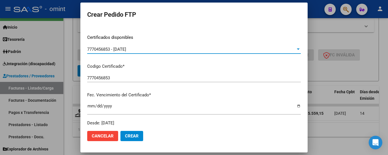
scroll to position [199, 0]
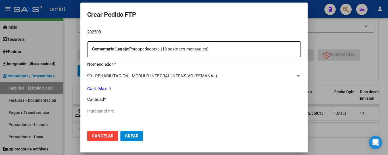
click at [129, 109] on input "Ingresar el nro" at bounding box center [193, 111] width 213 height 5
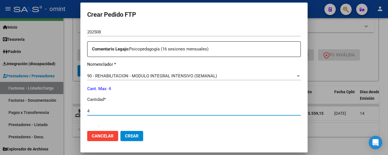
type input "4"
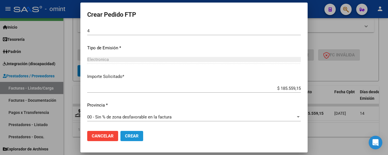
click at [135, 137] on span "Crear" at bounding box center [132, 136] width 14 height 5
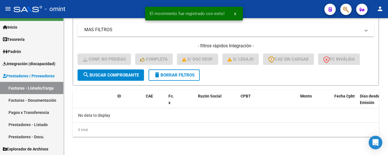
scroll to position [144, 0]
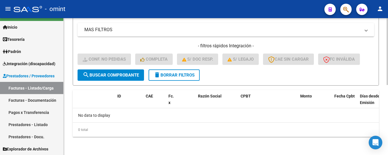
click at [183, 73] on span "delete Borrar Filtros" at bounding box center [174, 75] width 41 height 5
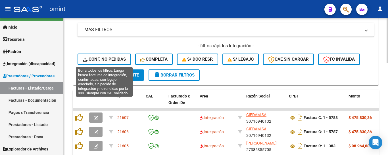
click at [107, 59] on span "Conf. no pedidas" at bounding box center [104, 59] width 43 height 5
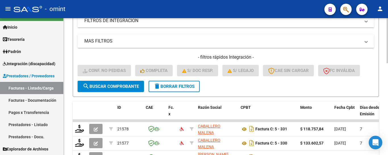
scroll to position [59, 0]
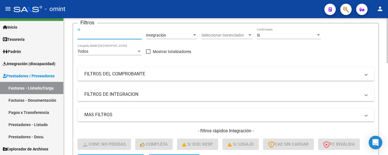
paste input "21183"
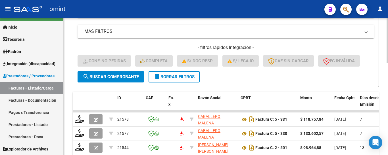
scroll to position [144, 0]
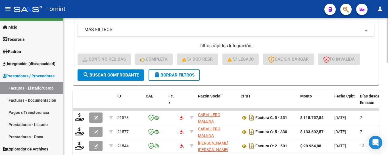
type input "21183"
click at [123, 75] on span "search Buscar Comprobante" at bounding box center [111, 75] width 56 height 5
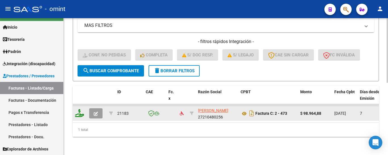
scroll to position [153, 0]
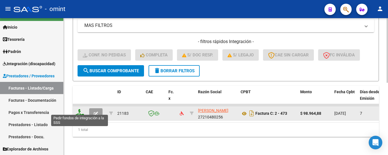
click at [77, 111] on icon at bounding box center [79, 113] width 9 height 8
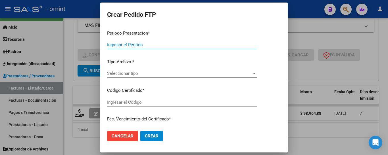
type input "202508"
type input "$ 98.964,88"
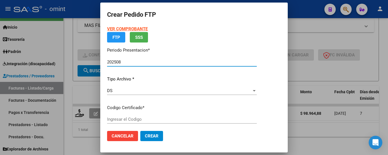
type input "5515204619"
type input "[DATE]"
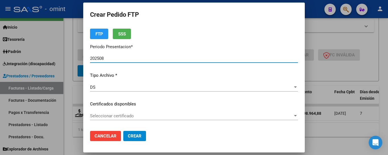
scroll to position [28, 0]
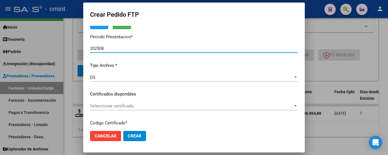
click at [154, 107] on span "Seleccionar certificado" at bounding box center [191, 106] width 203 height 5
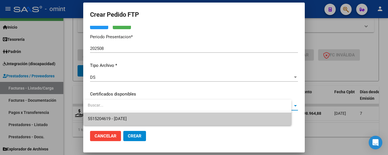
click at [158, 118] on span "5515204619 - [DATE]" at bounding box center [187, 119] width 199 height 13
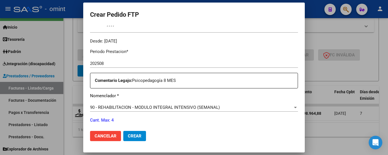
scroll to position [199, 0]
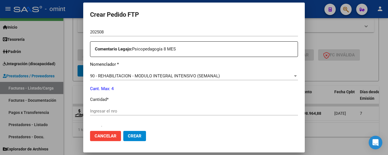
click at [118, 108] on div "Ingresar el nro" at bounding box center [194, 111] width 208 height 9
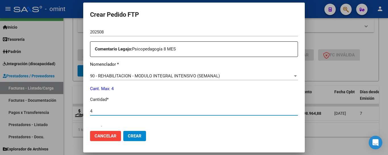
type input "4"
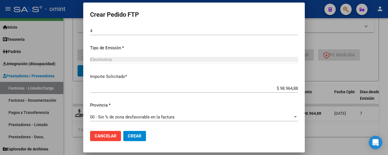
click at [136, 135] on span "Crear" at bounding box center [135, 136] width 14 height 5
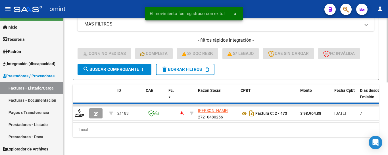
scroll to position [144, 0]
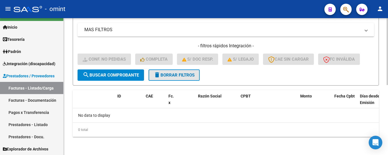
click at [189, 75] on span "delete Borrar Filtros" at bounding box center [174, 75] width 41 height 5
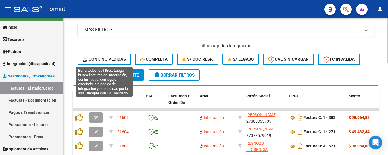
click at [102, 59] on span "Conf. no pedidas" at bounding box center [104, 59] width 43 height 5
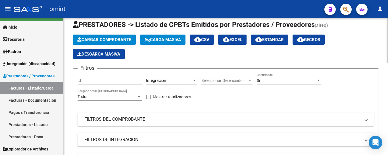
scroll to position [0, 0]
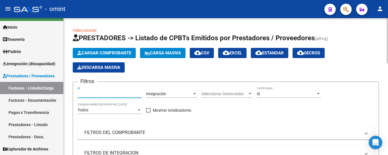
paste input "21435"
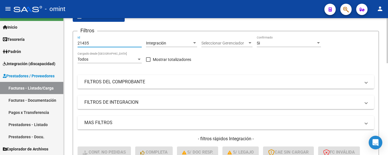
scroll to position [142, 0]
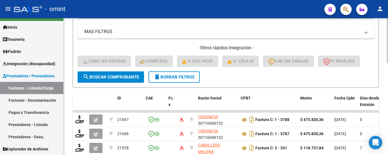
type input "21435"
click at [131, 77] on span "search Buscar Comprobante" at bounding box center [111, 77] width 56 height 5
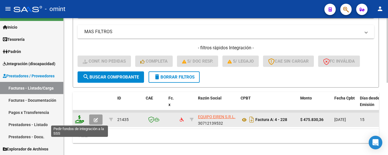
click at [80, 119] on icon at bounding box center [79, 120] width 9 height 8
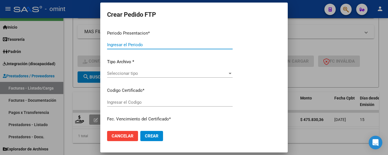
type input "202508"
type input "$ 475.830,36"
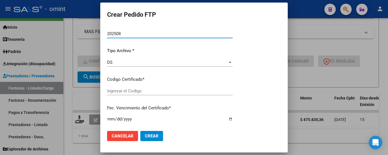
type input "3557767333"
type input "[DATE]"
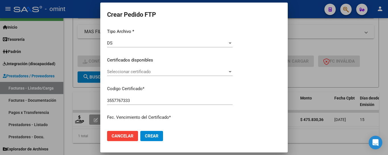
scroll to position [72, 0]
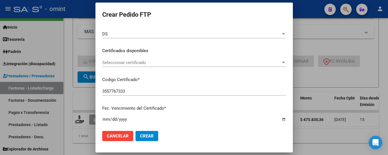
click at [165, 62] on span "Seleccionar certificado" at bounding box center [191, 62] width 179 height 5
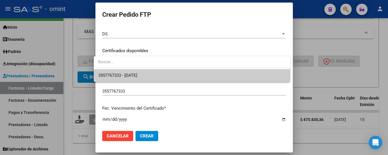
click at [171, 76] on span "3557767333 - [DATE]" at bounding box center [191, 75] width 187 height 13
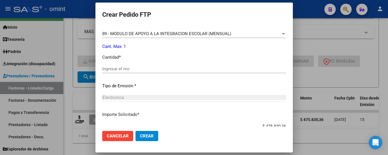
scroll to position [242, 0]
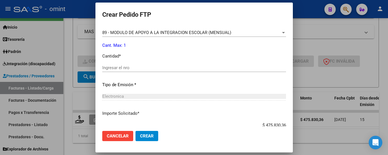
click at [144, 69] on input "Ingresar el nro" at bounding box center [194, 67] width 184 height 5
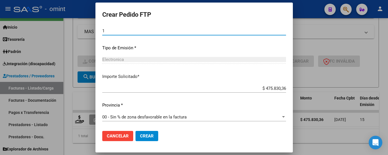
type input "1"
click at [148, 137] on span "Crear" at bounding box center [147, 136] width 14 height 5
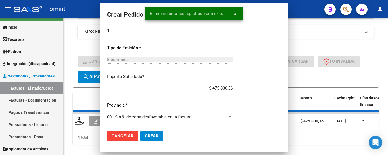
scroll to position [0, 0]
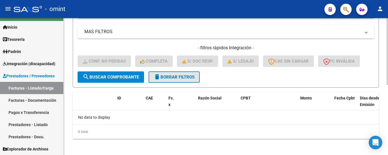
click at [189, 79] on span "delete Borrar Filtros" at bounding box center [174, 77] width 41 height 5
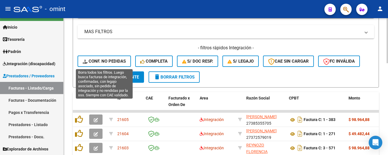
drag, startPoint x: 95, startPoint y: 62, endPoint x: 117, endPoint y: 87, distance: 33.7
click at [95, 61] on span "Conf. no pedidas" at bounding box center [104, 61] width 43 height 5
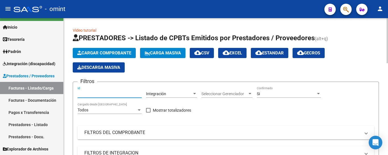
paste input "21342"
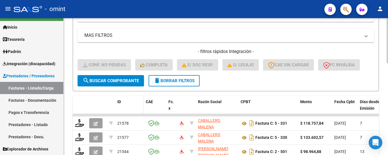
scroll to position [142, 0]
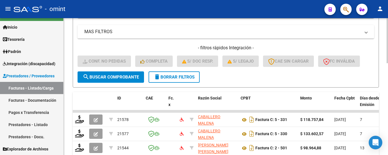
type input "21342"
click at [121, 76] on span "search Buscar Comprobante" at bounding box center [111, 77] width 56 height 5
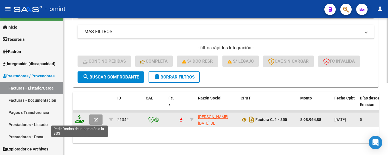
click at [80, 119] on icon at bounding box center [79, 120] width 9 height 8
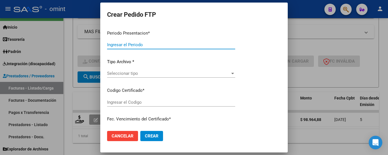
type input "202508"
type input "$ 98.964,88"
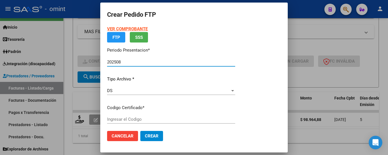
type input "7628067615"
type input "[DATE]"
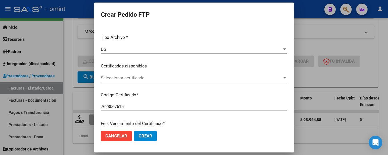
scroll to position [57, 0]
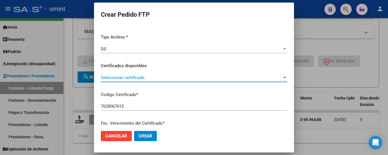
click at [146, 78] on span "Seleccionar certificado" at bounding box center [191, 77] width 181 height 5
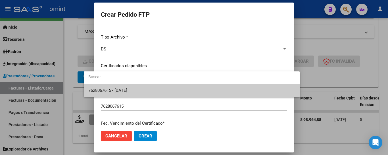
click at [149, 88] on span "7628067615 - [DATE]" at bounding box center [191, 90] width 207 height 13
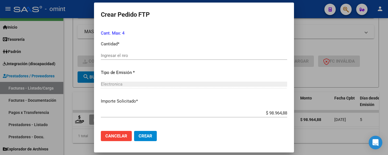
scroll to position [256, 0]
click at [133, 52] on div "Ingresar el nro" at bounding box center [194, 54] width 186 height 9
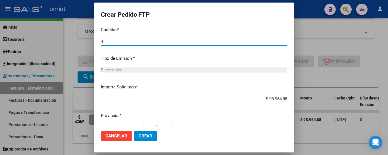
scroll to position [279, 0]
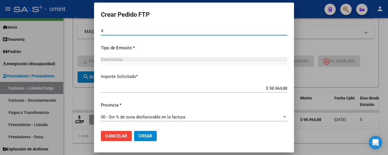
type input "4"
click at [139, 138] on span "Crear" at bounding box center [146, 136] width 14 height 5
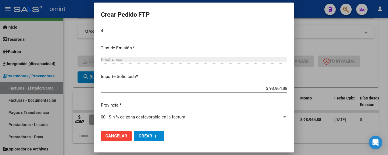
scroll to position [0, 0]
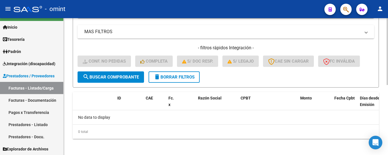
click at [166, 78] on span "delete Borrar Filtros" at bounding box center [174, 77] width 41 height 5
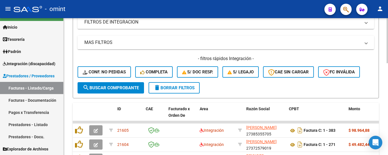
scroll to position [142, 0]
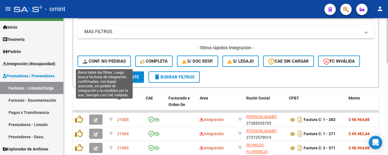
click at [107, 62] on span "Conf. no pedidas" at bounding box center [104, 61] width 43 height 5
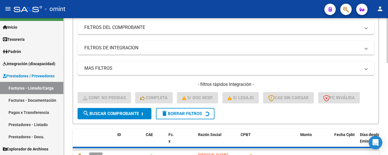
scroll to position [28, 0]
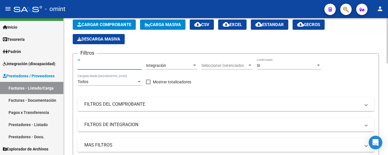
paste input "21458"
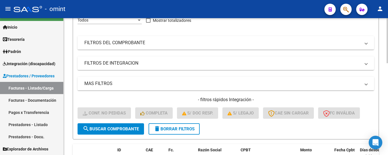
scroll to position [170, 0]
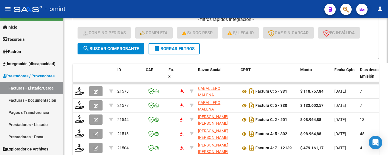
type input "21458"
click at [122, 47] on span "search Buscar Comprobante" at bounding box center [111, 48] width 56 height 5
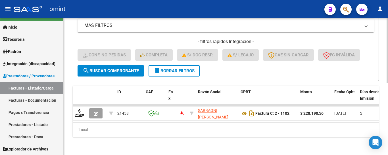
scroll to position [153, 0]
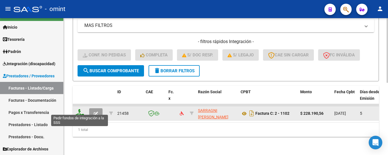
click at [76, 111] on icon at bounding box center [79, 113] width 9 height 8
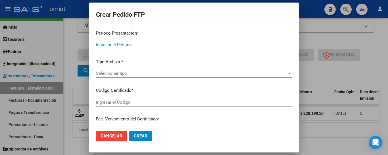
type input "202508"
type input "$ 228.190,56"
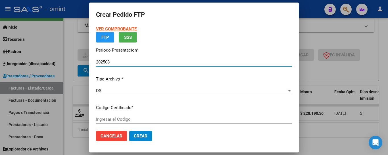
type input "2402952104"
type input "[DATE]"
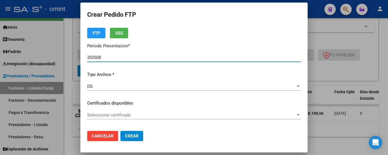
scroll to position [28, 0]
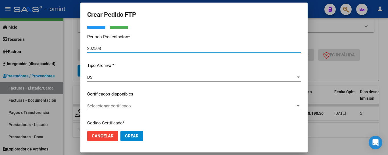
click at [133, 104] on span "Seleccionar certificado" at bounding box center [191, 106] width 208 height 5
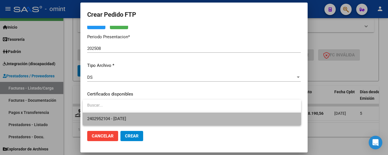
drag, startPoint x: 144, startPoint y: 119, endPoint x: 147, endPoint y: 117, distance: 4.2
click at [144, 119] on span "2402952104 - [DATE]" at bounding box center [191, 119] width 209 height 13
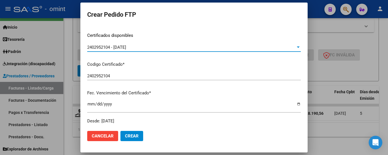
scroll to position [0, 0]
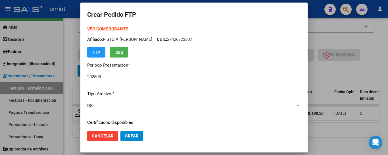
click at [108, 28] on strong "VER COMPROBANTE" at bounding box center [107, 28] width 41 height 5
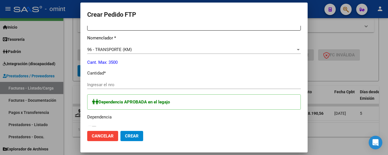
scroll to position [227, 0]
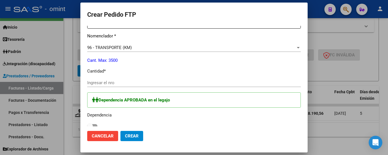
click at [114, 83] on input "Ingresar el nro" at bounding box center [193, 82] width 213 height 5
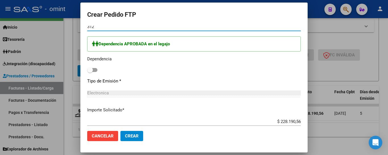
scroll to position [284, 0]
type input "312"
click at [90, 69] on span at bounding box center [90, 70] width 6 height 6
click at [90, 72] on input "checkbox" at bounding box center [90, 72] width 0 height 0
checkbox input "true"
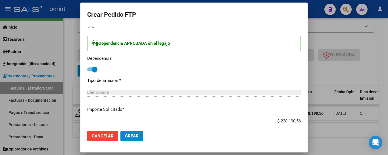
click at [136, 136] on span "Crear" at bounding box center [132, 136] width 14 height 5
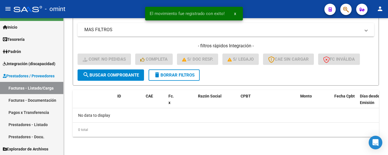
scroll to position [144, 0]
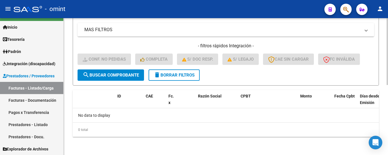
click at [175, 73] on span "delete Borrar Filtros" at bounding box center [174, 75] width 41 height 5
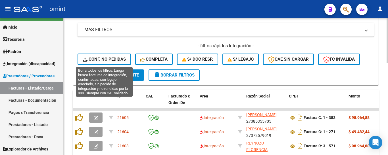
click at [107, 56] on button "Conf. no pedidas" at bounding box center [104, 59] width 53 height 11
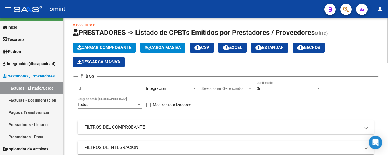
scroll to position [2, 0]
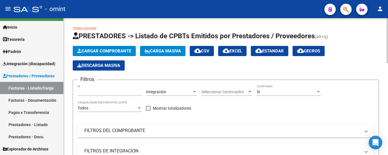
click at [77, 89] on form "Filtros Id Integración Area Seleccionar Gerenciador Seleccionar Gerenciador Si …" at bounding box center [226, 154] width 306 height 148
drag, startPoint x: 75, startPoint y: 91, endPoint x: 70, endPoint y: 91, distance: 5.5
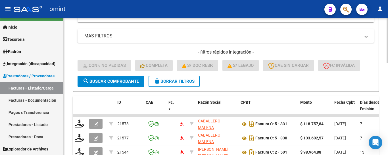
scroll to position [144, 0]
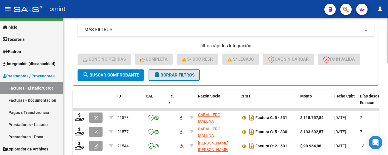
click at [172, 76] on span "delete Borrar Filtros" at bounding box center [174, 75] width 41 height 5
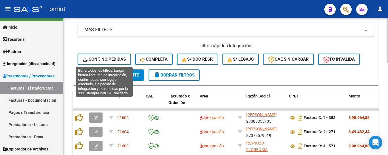
click at [115, 57] on span "Conf. no pedidas" at bounding box center [104, 59] width 43 height 5
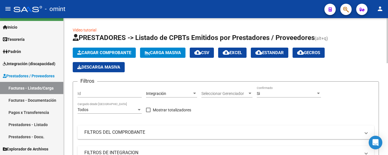
scroll to position [0, 0]
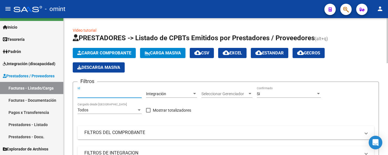
paste input "21371"
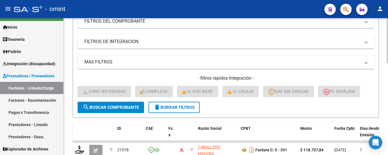
scroll to position [114, 0]
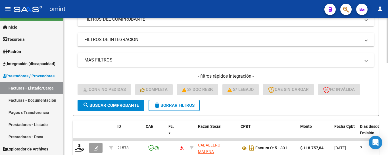
type input "21371"
click at [111, 105] on span "search Buscar Comprobante" at bounding box center [111, 105] width 56 height 5
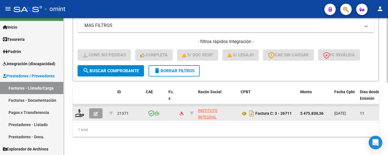
scroll to position [153, 0]
click at [97, 112] on icon "button" at bounding box center [96, 114] width 4 height 4
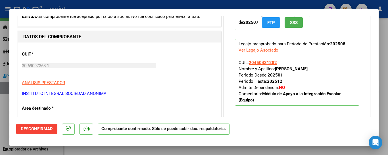
scroll to position [28, 0]
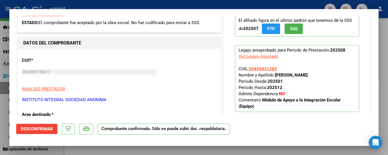
type input "$ 0,00"
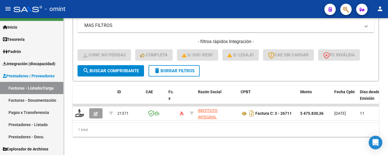
scroll to position [153, 0]
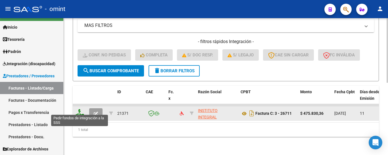
click at [82, 110] on icon at bounding box center [79, 113] width 9 height 8
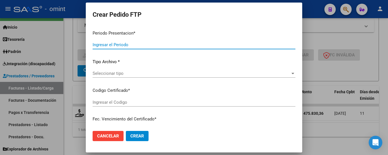
type input "202508"
type input "$ 475.830,36"
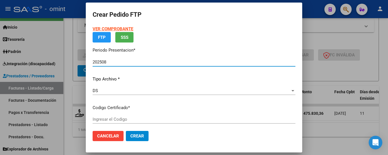
type input "7242297386"
type input "[DATE]"
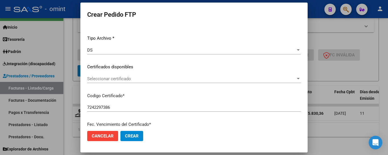
scroll to position [57, 0]
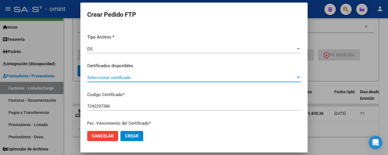
click at [134, 76] on span "Seleccionar certificado" at bounding box center [191, 77] width 208 height 5
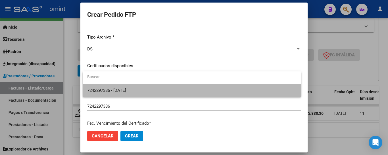
click at [143, 87] on span "7242297386 - [DATE]" at bounding box center [191, 90] width 209 height 13
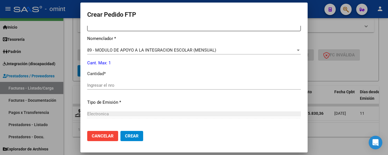
scroll to position [227, 0]
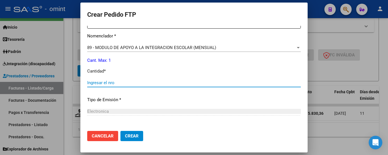
click at [134, 83] on input "Ingresar el nro" at bounding box center [193, 82] width 213 height 5
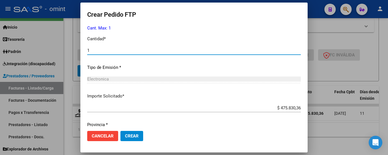
scroll to position [279, 0]
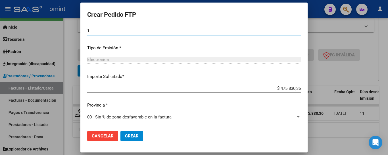
type input "1"
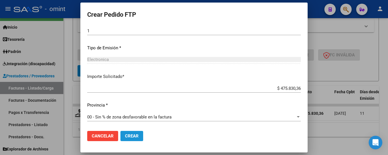
click at [136, 135] on span "Crear" at bounding box center [132, 136] width 14 height 5
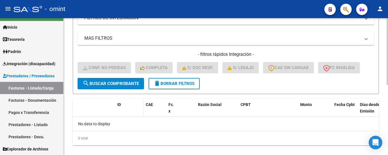
scroll to position [144, 0]
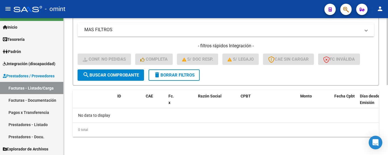
click at [189, 72] on button "delete Borrar Filtros" at bounding box center [173, 75] width 51 height 11
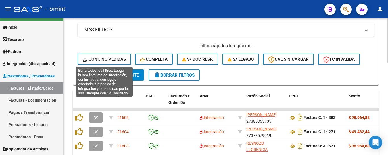
click at [106, 57] on span "Conf. no pedidas" at bounding box center [104, 59] width 43 height 5
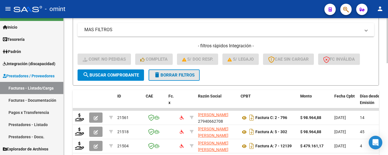
click at [183, 74] on span "delete Borrar Filtros" at bounding box center [174, 75] width 41 height 5
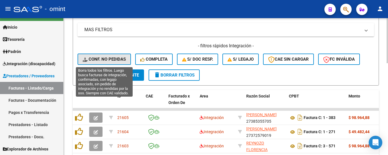
click at [110, 59] on span "Conf. no pedidas" at bounding box center [104, 59] width 43 height 5
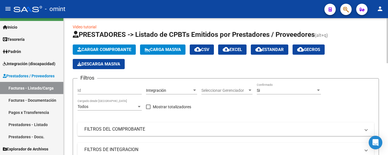
scroll to position [2, 0]
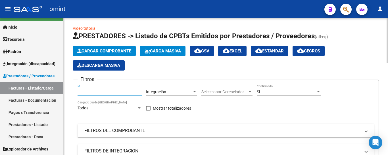
paste input "21561"
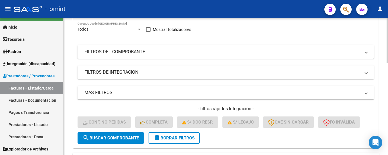
scroll to position [87, 0]
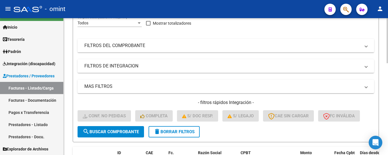
type input "21561"
click at [128, 134] on span "search Buscar Comprobante" at bounding box center [111, 131] width 56 height 5
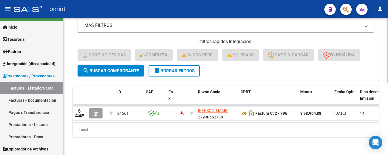
scroll to position [153, 0]
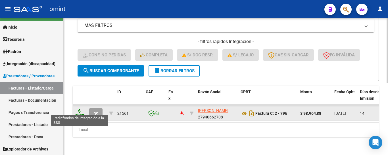
click at [78, 110] on icon at bounding box center [79, 113] width 9 height 8
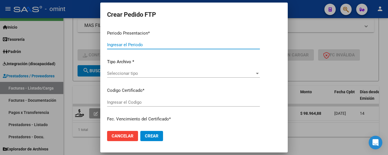
type input "202508"
type input "$ 98.964,88"
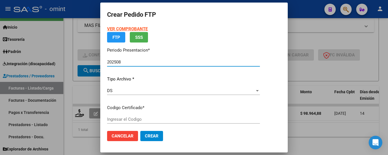
type input "8733724808"
type input "[DATE]"
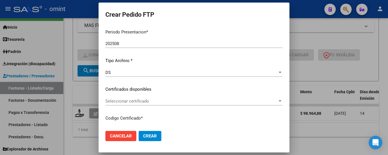
scroll to position [43, 0]
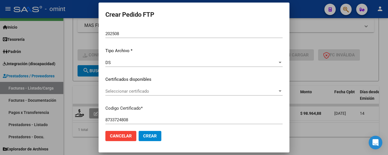
click at [155, 92] on span "Seleccionar certificado" at bounding box center [191, 91] width 172 height 5
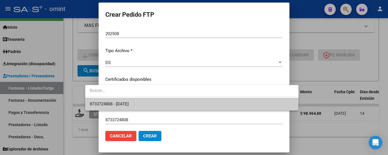
click at [162, 102] on span "8733724808 - [DATE]" at bounding box center [192, 104] width 204 height 13
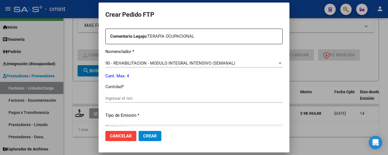
scroll to position [213, 0]
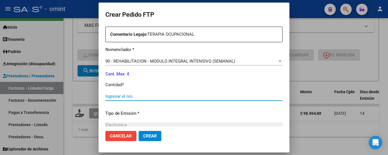
drag, startPoint x: 145, startPoint y: 98, endPoint x: 147, endPoint y: 103, distance: 5.6
click at [147, 103] on div "Ingresar el nro" at bounding box center [193, 99] width 177 height 14
type input "4"
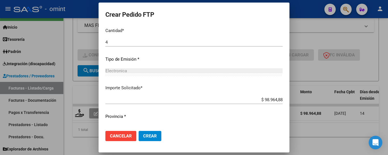
scroll to position [279, 0]
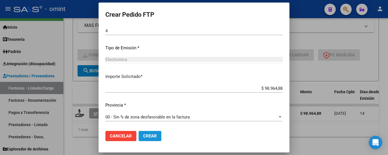
click at [143, 138] on span "Crear" at bounding box center [150, 136] width 14 height 5
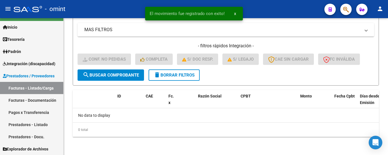
scroll to position [144, 0]
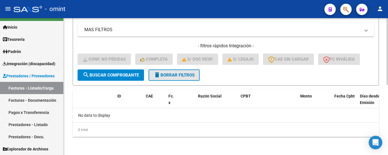
click at [179, 76] on span "delete Borrar Filtros" at bounding box center [174, 75] width 41 height 5
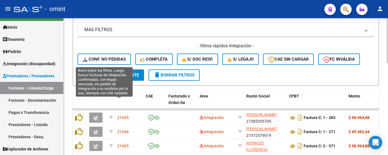
click at [101, 56] on button "Conf. no pedidas" at bounding box center [104, 59] width 53 height 11
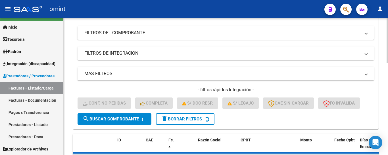
scroll to position [30, 0]
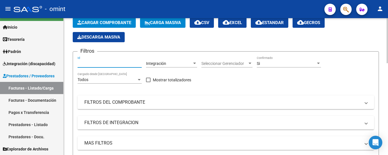
paste input "21270"
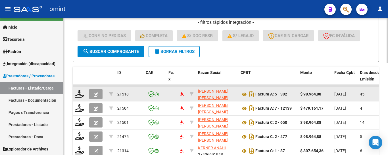
scroll to position [172, 0]
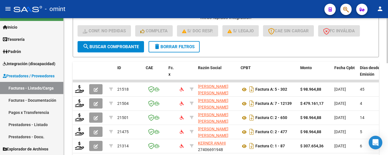
type input "21270"
click at [121, 44] on button "search Buscar Comprobante" at bounding box center [111, 46] width 66 height 11
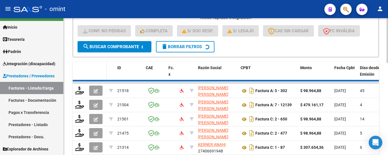
scroll to position [153, 0]
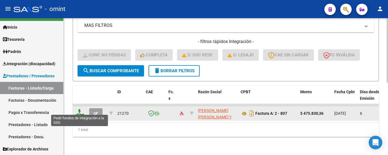
click at [82, 109] on icon at bounding box center [79, 113] width 9 height 8
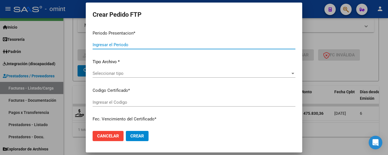
type input "202508"
type input "$ 475.830,36"
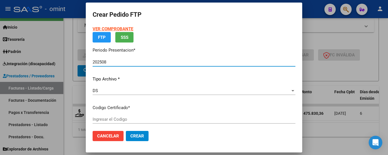
type input "3185235748"
type input "[DATE]"
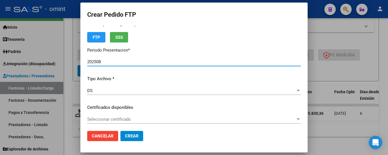
scroll to position [28, 0]
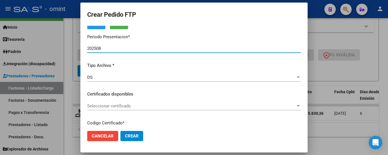
click at [141, 107] on span "Seleccionar certificado" at bounding box center [191, 106] width 208 height 5
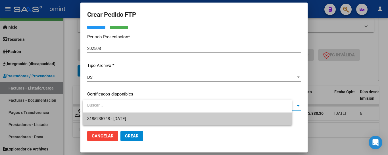
click at [145, 117] on span "3185235748 - [DATE]" at bounding box center [187, 119] width 200 height 13
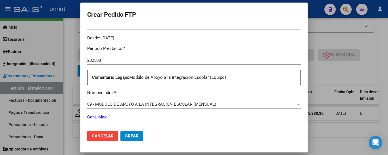
scroll to position [227, 0]
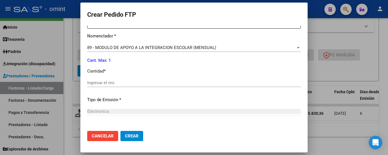
click at [108, 82] on input "Ingresar el nro" at bounding box center [193, 82] width 213 height 5
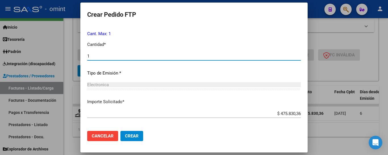
scroll to position [279, 0]
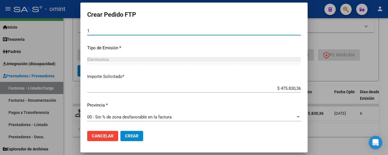
type input "1"
click at [133, 135] on span "Crear" at bounding box center [132, 136] width 14 height 5
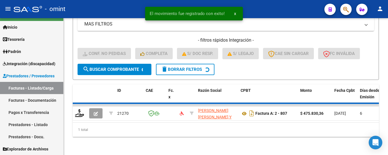
scroll to position [144, 0]
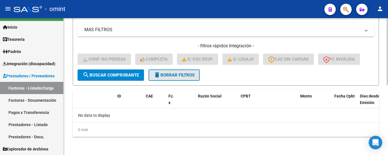
click at [179, 74] on span "delete Borrar Filtros" at bounding box center [174, 75] width 41 height 5
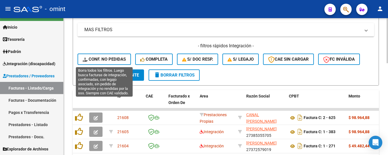
click at [118, 61] on span "Conf. no pedidas" at bounding box center [104, 59] width 43 height 5
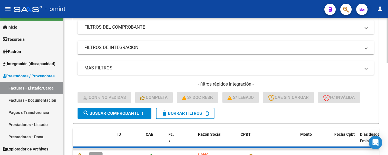
scroll to position [30, 0]
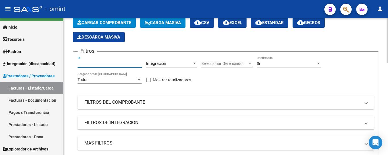
paste input "21368"
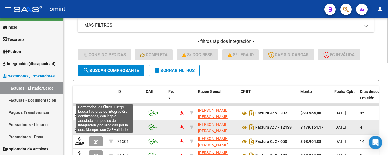
scroll to position [172, 0]
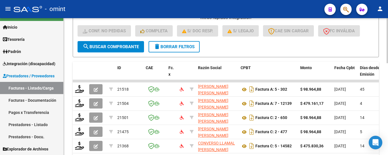
type input "21368"
click at [125, 44] on span "search Buscar Comprobante" at bounding box center [111, 46] width 56 height 5
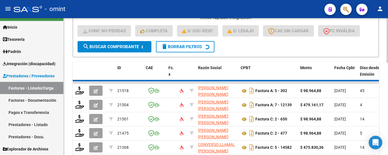
scroll to position [153, 0]
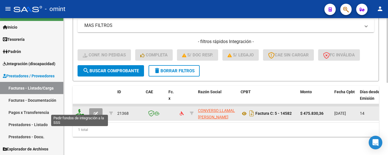
click at [78, 109] on icon at bounding box center [79, 113] width 9 height 8
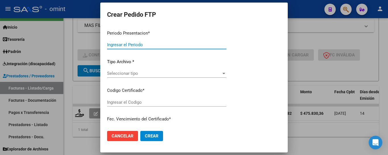
type input "202508"
type input "$ 475.830,36"
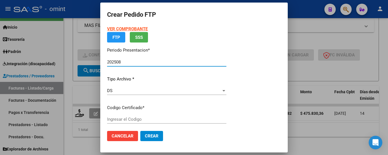
type input "9166104206"
type input "[DATE]"
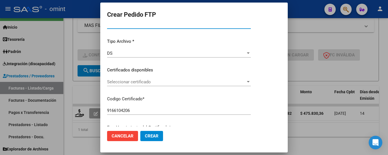
scroll to position [57, 0]
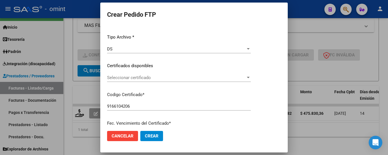
click at [144, 80] on div "Seleccionar certificado Seleccionar certificado" at bounding box center [179, 78] width 144 height 9
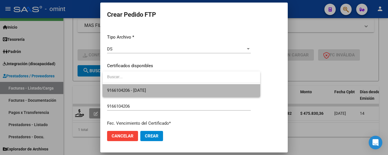
click at [147, 87] on span "9166104206 - [DATE]" at bounding box center [181, 90] width 148 height 13
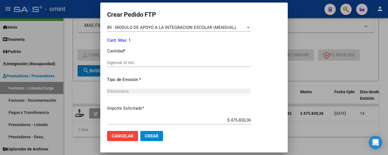
scroll to position [256, 0]
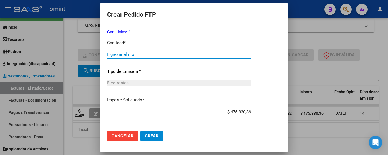
click at [140, 54] on input "Ingresar el nro" at bounding box center [179, 54] width 144 height 5
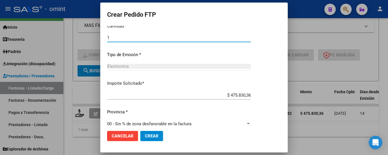
scroll to position [279, 0]
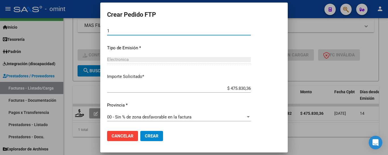
type input "1"
click at [152, 135] on span "Crear" at bounding box center [152, 136] width 14 height 5
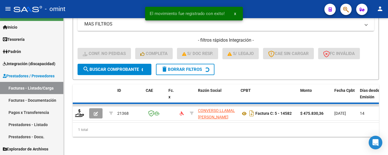
scroll to position [144, 0]
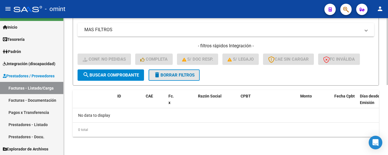
click at [189, 76] on span "delete Borrar Filtros" at bounding box center [174, 75] width 41 height 5
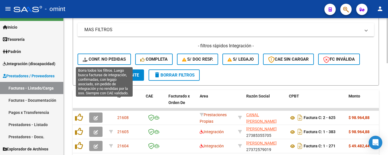
click at [94, 61] on span "Conf. no pedidas" at bounding box center [104, 59] width 43 height 5
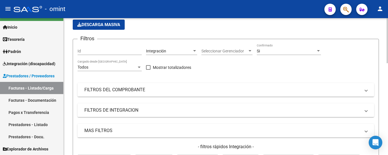
scroll to position [2, 0]
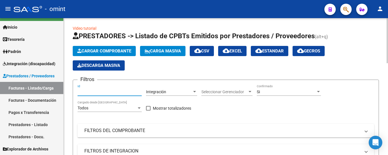
paste input "21316"
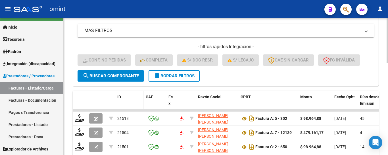
scroll to position [144, 0]
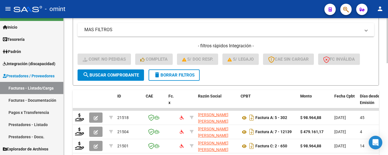
type input "21316"
click at [128, 75] on span "search Buscar Comprobante" at bounding box center [111, 75] width 56 height 5
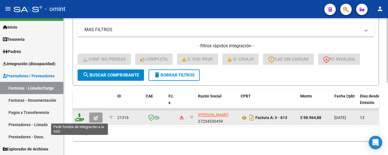
click at [79, 118] on icon at bounding box center [79, 118] width 9 height 8
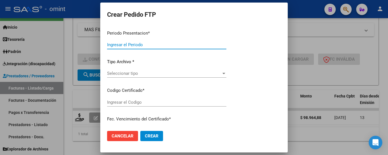
type input "202508"
type input "$ 98.964,88"
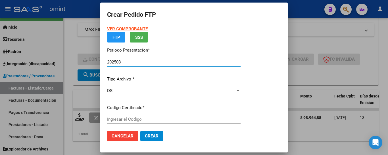
type input "9583710805"
type input "[DATE]"
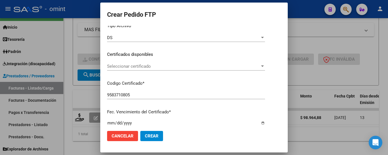
scroll to position [72, 0]
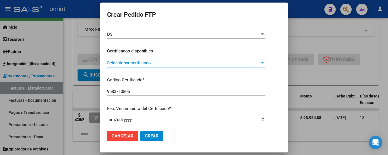
click at [145, 62] on span "Seleccionar certificado" at bounding box center [183, 62] width 153 height 5
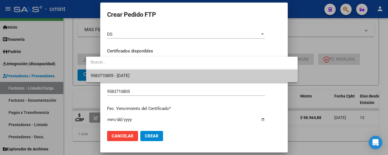
click at [148, 76] on span "9583710805 - [DATE]" at bounding box center [192, 76] width 202 height 13
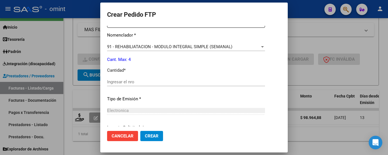
scroll to position [242, 0]
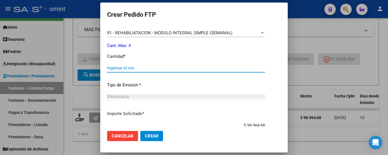
click at [130, 69] on input "Ingresar el nro" at bounding box center [186, 68] width 158 height 5
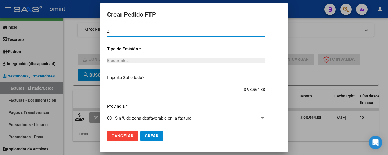
scroll to position [279, 0]
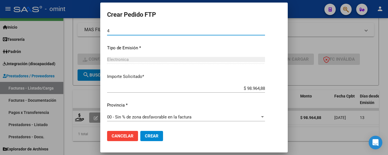
type input "4"
drag, startPoint x: 134, startPoint y: 137, endPoint x: 134, endPoint y: 134, distance: 3.1
click at [145, 137] on span "Crear" at bounding box center [152, 136] width 14 height 5
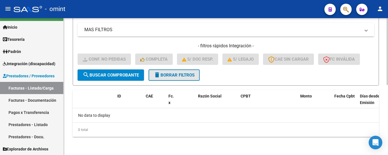
click at [179, 78] on button "delete Borrar Filtros" at bounding box center [173, 75] width 51 height 11
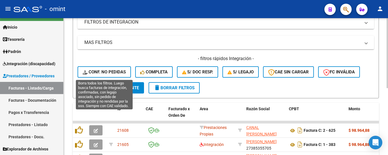
scroll to position [144, 0]
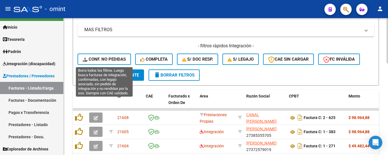
click at [107, 59] on span "Conf. no pedidas" at bounding box center [104, 59] width 43 height 5
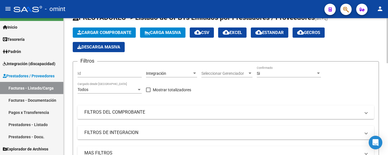
scroll to position [0, 0]
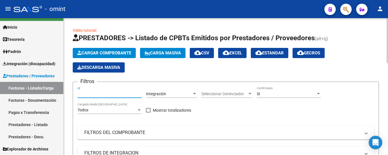
paste input "21261"
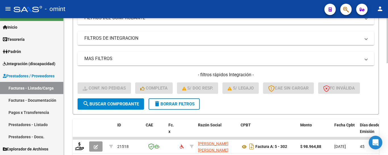
scroll to position [142, 0]
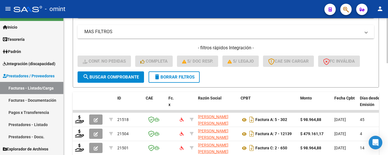
type input "21261"
click at [116, 78] on span "search Buscar Comprobante" at bounding box center [111, 77] width 56 height 5
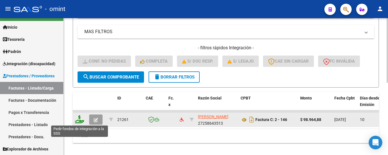
click at [80, 121] on icon at bounding box center [79, 120] width 9 height 8
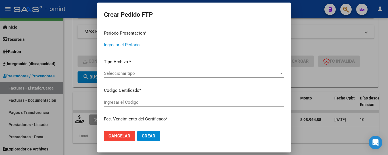
type input "202508"
type input "$ 98.964,88"
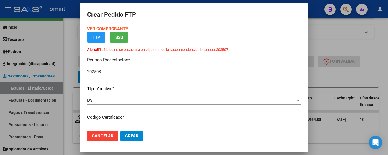
type input "6325982083"
type input "[DATE]"
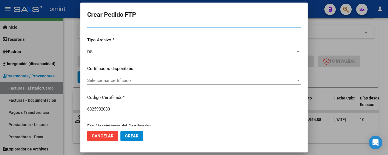
scroll to position [72, 0]
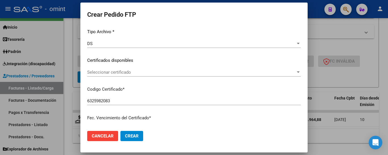
click at [126, 72] on span "Seleccionar certificado" at bounding box center [191, 72] width 208 height 5
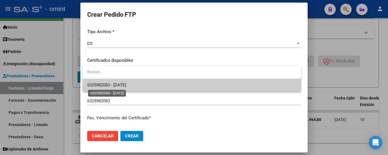
click at [126, 85] on span "6325982083 - [DATE]" at bounding box center [106, 85] width 39 height 5
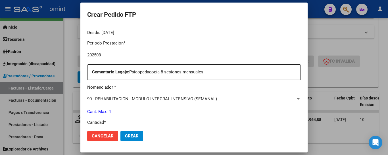
scroll to position [214, 0]
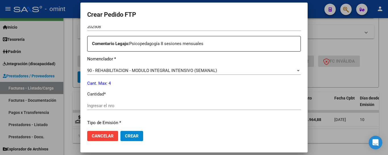
click at [132, 106] on input "Ingresar el nro" at bounding box center [193, 105] width 213 height 5
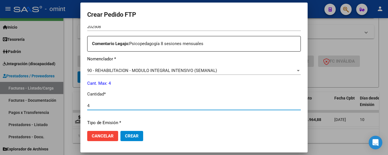
type input "4"
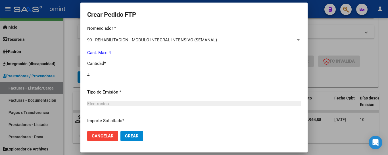
scroll to position [289, 0]
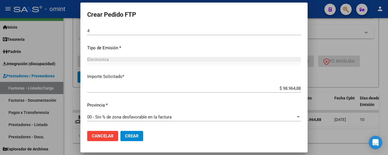
click at [137, 139] on span "Crear" at bounding box center [132, 136] width 14 height 5
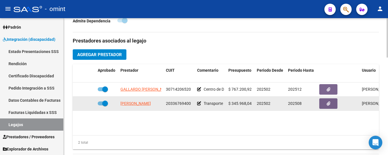
scroll to position [199, 0]
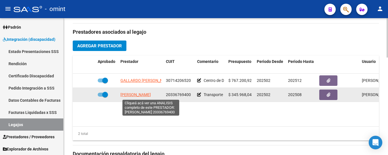
click at [142, 95] on span "[PERSON_NAME]" at bounding box center [135, 95] width 30 height 5
type textarea "20336769400"
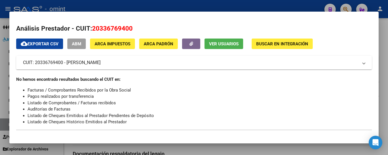
click at [229, 47] on button "Ver Usuarios" at bounding box center [223, 44] width 39 height 11
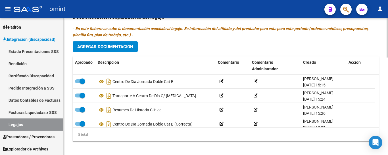
scroll to position [341, 0]
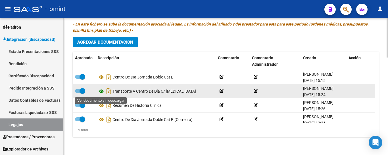
click at [100, 93] on icon at bounding box center [101, 91] width 7 height 7
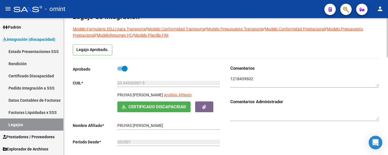
scroll to position [0, 0]
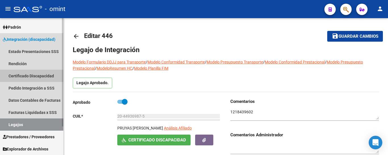
drag, startPoint x: 32, startPoint y: 77, endPoint x: 26, endPoint y: 105, distance: 29.2
click at [32, 77] on link "Certificado Discapacidad" at bounding box center [31, 76] width 63 height 12
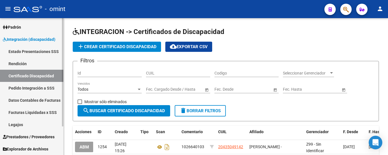
click at [19, 123] on link "Legajos" at bounding box center [31, 125] width 63 height 12
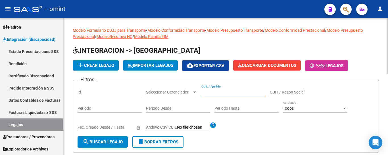
paste input "QUATRINI ENNIO"
type input "QUATRINI ENNIO"
click at [118, 140] on span "search Buscar Legajo" at bounding box center [103, 142] width 40 height 5
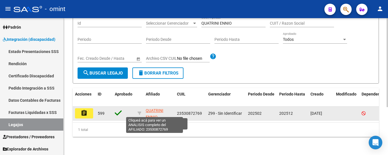
scroll to position [74, 0]
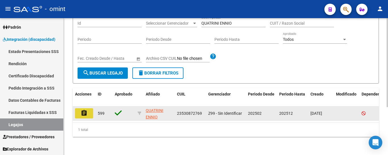
click at [83, 110] on mat-icon "assignment" at bounding box center [84, 113] width 7 height 7
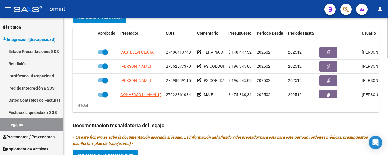
scroll to position [10, 0]
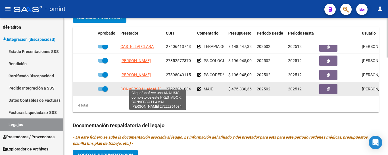
click at [142, 87] on span "CONVERSO LLAMAL [PERSON_NAME]" at bounding box center [154, 89] width 68 height 5
type textarea "27222861034"
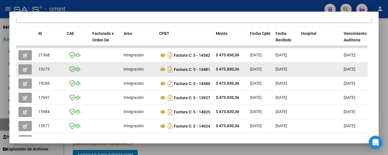
scroll to position [125, 0]
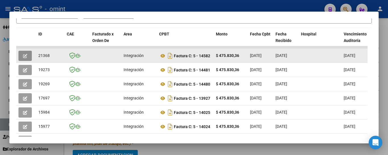
click at [26, 57] on icon "button" at bounding box center [25, 56] width 4 height 4
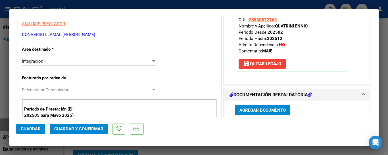
scroll to position [114, 0]
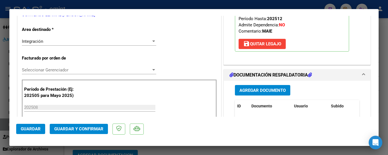
click at [86, 129] on span "Guardar y Confirmar" at bounding box center [78, 129] width 49 height 5
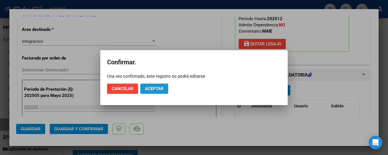
click at [151, 89] on span "Aceptar" at bounding box center [154, 88] width 19 height 5
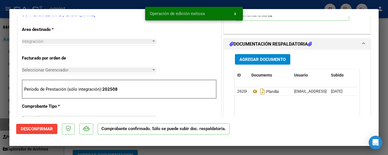
type input "$ 0,00"
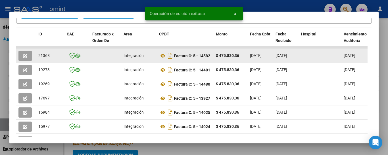
drag, startPoint x: 37, startPoint y: 58, endPoint x: 53, endPoint y: 58, distance: 15.1
click at [53, 58] on datatable-body-cell "21368" at bounding box center [50, 56] width 28 height 14
copy span "21368"
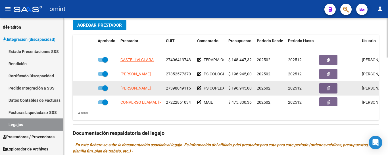
scroll to position [170, 0]
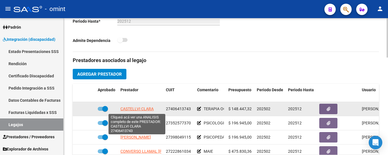
click at [142, 109] on span "CASTELLVI CLARA" at bounding box center [136, 109] width 33 height 5
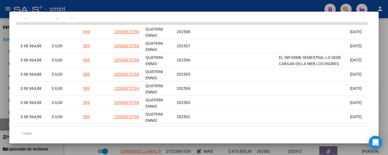
scroll to position [0, 875]
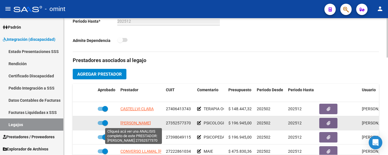
click at [139, 123] on span "ROJAS LUCILA" at bounding box center [135, 123] width 30 height 5
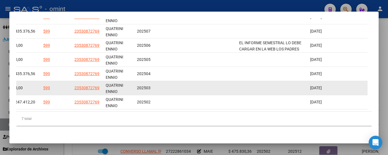
scroll to position [114, 0]
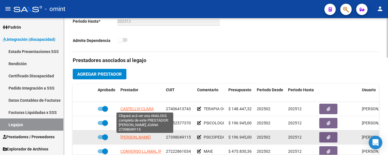
click at [149, 137] on span "VICENTINI FREIXAS JUANA" at bounding box center [135, 137] width 30 height 5
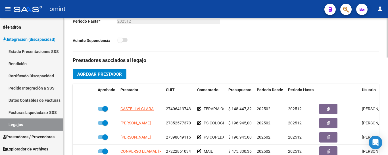
scroll to position [10, 0]
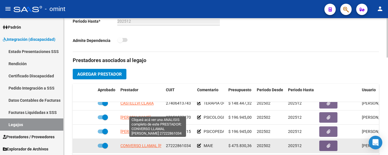
click at [135, 144] on span "CONVERSO LLAMAL [PERSON_NAME]" at bounding box center [154, 146] width 68 height 5
type textarea "27222861034"
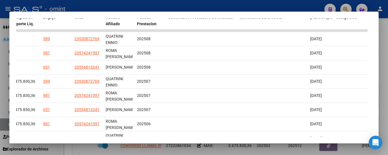
scroll to position [125, 0]
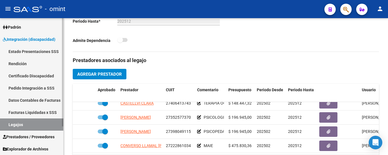
click at [42, 75] on link "Certificado Discapacidad" at bounding box center [31, 76] width 63 height 12
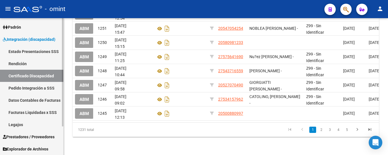
click at [36, 126] on link "Legajos" at bounding box center [31, 125] width 63 height 12
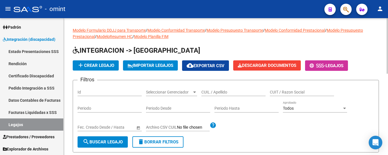
drag, startPoint x: 218, startPoint y: 94, endPoint x: 217, endPoint y: 90, distance: 3.5
paste input "[PERSON_NAME]"
type input "[PERSON_NAME]"
click at [107, 142] on span "search Buscar Legajo" at bounding box center [103, 142] width 40 height 5
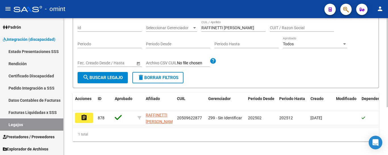
scroll to position [74, 0]
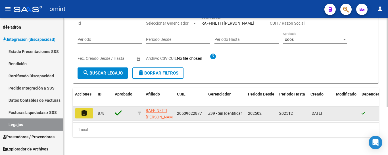
click at [86, 110] on mat-icon "assignment" at bounding box center [84, 113] width 7 height 7
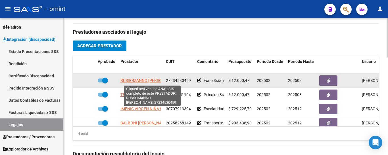
click at [135, 81] on span "[PERSON_NAME]" at bounding box center [149, 80] width 58 height 5
type textarea "27234530459"
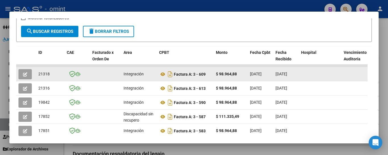
scroll to position [100, 0]
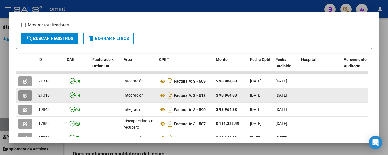
click at [26, 98] on icon "button" at bounding box center [25, 96] width 4 height 4
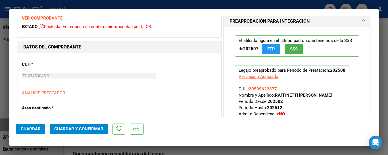
scroll to position [57, 0]
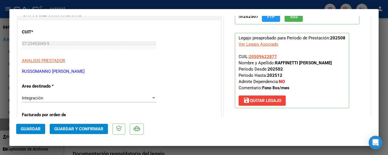
click at [85, 129] on span "Guardar y Confirmar" at bounding box center [78, 129] width 49 height 5
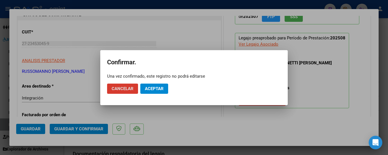
click at [153, 89] on span "Aceptar" at bounding box center [154, 88] width 19 height 5
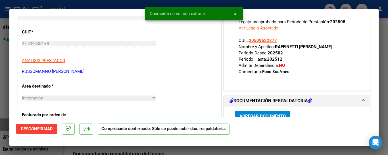
type input "$ 0,00"
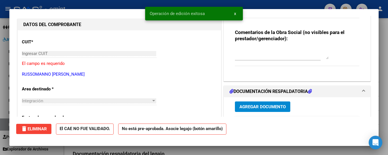
scroll to position [0, 0]
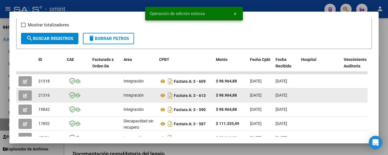
drag, startPoint x: 42, startPoint y: 97, endPoint x: 60, endPoint y: 97, distance: 17.9
drag, startPoint x: 39, startPoint y: 98, endPoint x: 52, endPoint y: 99, distance: 12.5
click at [54, 99] on div "21316" at bounding box center [50, 95] width 24 height 7
click at [41, 98] on span "21316" at bounding box center [43, 95] width 11 height 5
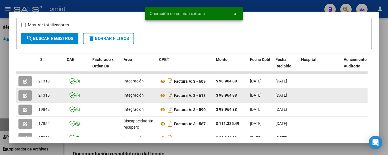
drag, startPoint x: 38, startPoint y: 98, endPoint x: 49, endPoint y: 99, distance: 11.8
click at [54, 99] on datatable-body-cell "21316" at bounding box center [50, 96] width 28 height 14
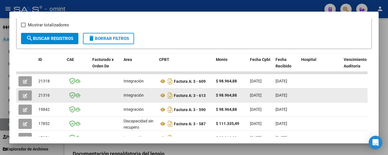
copy span "21316"
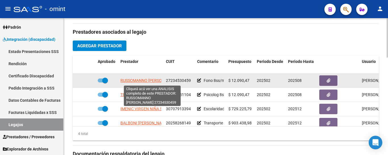
click at [155, 80] on span "[PERSON_NAME]" at bounding box center [149, 80] width 58 height 5
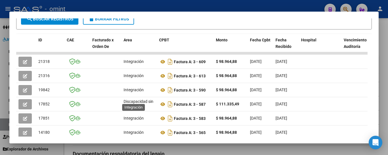
scroll to position [213, 0]
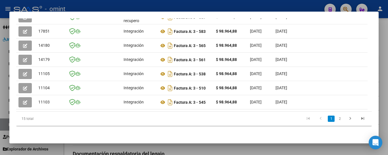
click at [105, 106] on datatable-selection "21318 Integración Factura A: 3 - 609 $ 98.964,88 02/09/2025 09/09/2025 - 09/09/…" at bounding box center [191, 108] width 351 height 5
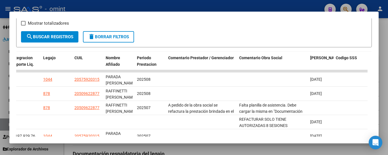
scroll to position [100, 0]
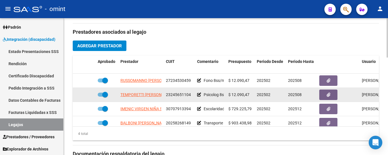
click at [155, 93] on span "TEMPORETTI MARIA LORENA" at bounding box center [147, 95] width 55 height 5
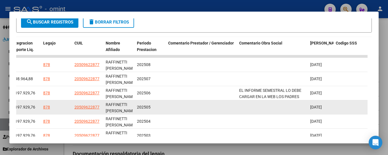
scroll to position [114, 0]
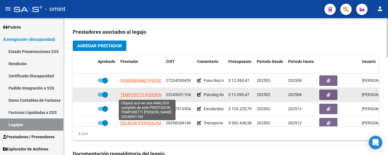
click at [143, 94] on span "TEMPORETTI MARIA LORENA" at bounding box center [147, 95] width 55 height 5
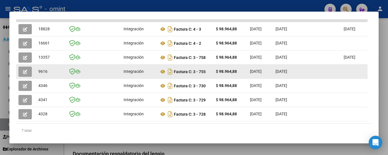
scroll to position [143, 0]
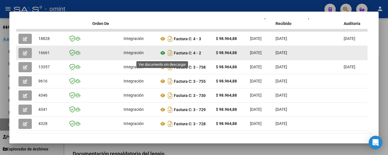
click at [162, 55] on icon at bounding box center [162, 53] width 7 height 7
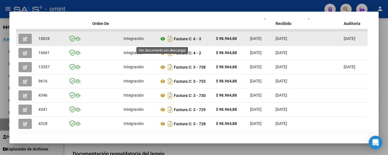
click at [161, 40] on icon at bounding box center [162, 38] width 7 height 7
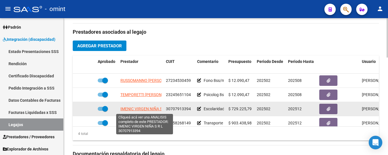
click at [147, 110] on span "IMENIC VIRGEN NIÑA S R L" at bounding box center [144, 109] width 48 height 5
type textarea "30707913394"
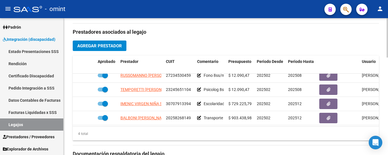
scroll to position [10, 0]
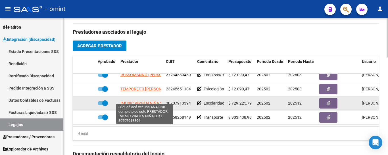
click at [158, 101] on span "IMENIC VIRGEN NIÑA S R L" at bounding box center [144, 103] width 48 height 5
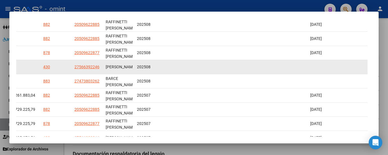
scroll to position [128, 0]
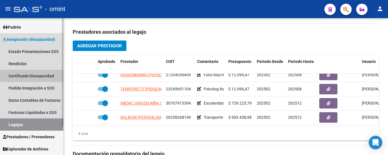
click at [41, 76] on link "Certificado Discapacidad" at bounding box center [31, 76] width 63 height 12
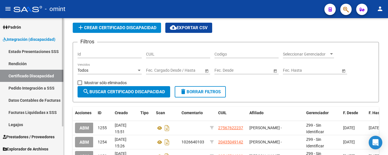
scroll to position [166, 0]
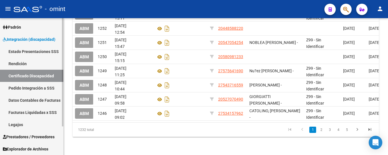
click at [30, 125] on link "Legajos" at bounding box center [31, 125] width 63 height 12
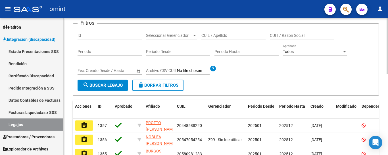
scroll to position [28, 0]
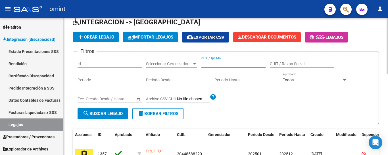
paste input "RAMIREZ SAMUEL LIAM"
type input "RAMIREZ SAMUEL LIAM"
click at [115, 116] on span "search Buscar Legajo" at bounding box center [103, 113] width 40 height 5
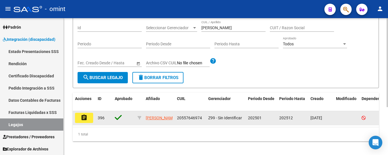
scroll to position [74, 0]
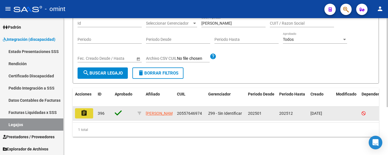
click at [85, 110] on mat-icon "assignment" at bounding box center [84, 113] width 7 height 7
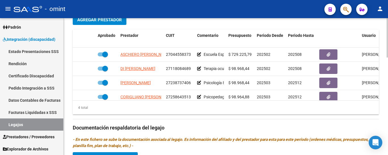
scroll to position [227, 0]
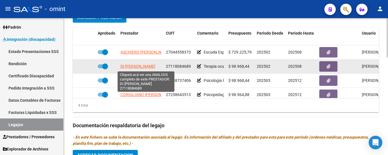
click at [147, 66] on span "DI SCIASCIO MIRTA SUSANA" at bounding box center [137, 66] width 35 height 5
type textarea "27118084689"
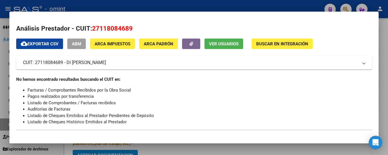
click at [230, 41] on button "Ver Usuarios" at bounding box center [223, 44] width 39 height 11
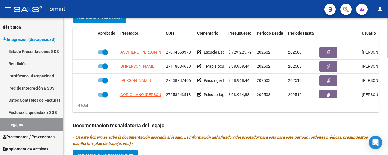
scroll to position [10, 0]
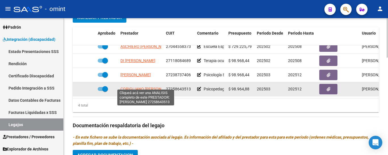
click at [156, 87] on span "[PERSON_NAME]" at bounding box center [147, 89] width 55 height 5
type textarea "27258643513"
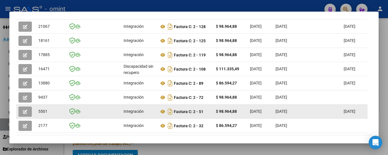
scroll to position [128, 0]
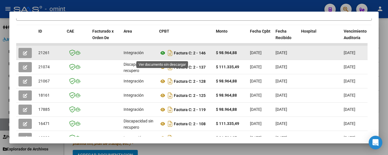
click at [162, 56] on icon at bounding box center [162, 53] width 7 height 7
click at [31, 52] on button "button" at bounding box center [24, 53] width 13 height 10
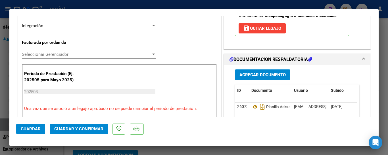
scroll to position [142, 0]
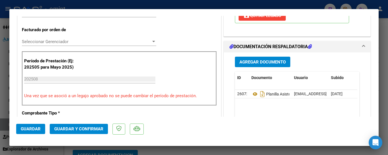
click at [83, 129] on span "Guardar y Confirmar" at bounding box center [78, 129] width 49 height 5
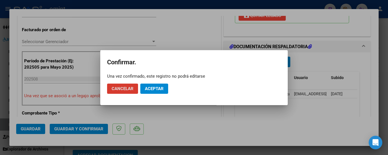
click at [154, 88] on span "Aceptar" at bounding box center [154, 88] width 19 height 5
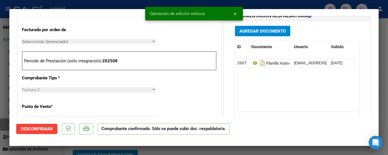
type input "$ 0,00"
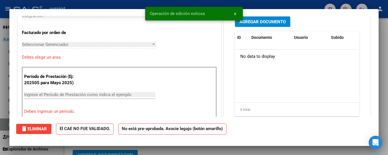
scroll to position [0, 0]
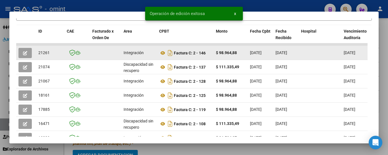
drag, startPoint x: 38, startPoint y: 56, endPoint x: 50, endPoint y: 56, distance: 11.9
click at [51, 55] on datatable-body-cell "21261" at bounding box center [50, 53] width 28 height 14
copy span "21261"
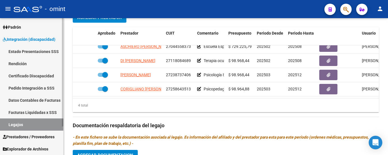
click at [32, 77] on link "Certificado Discapacidad" at bounding box center [31, 76] width 63 height 12
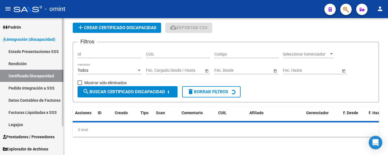
click at [25, 127] on link "Legajos" at bounding box center [31, 125] width 63 height 12
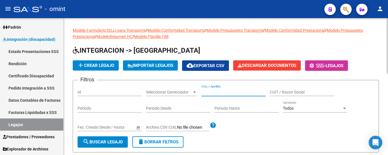
paste input "RETUERTO CRISANTO MI"
type input "RETUERTO CRISANTO MI"
click at [118, 140] on span "search Buscar Legajo" at bounding box center [103, 142] width 40 height 5
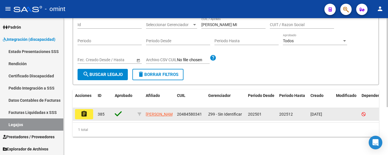
scroll to position [74, 0]
click at [87, 111] on mat-icon "assignment" at bounding box center [84, 114] width 7 height 7
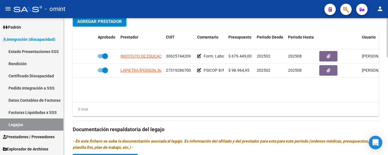
scroll to position [227, 0]
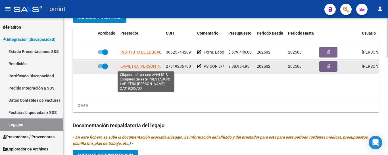
click at [151, 68] on span "LAPIETRA ANALIA SOLEDAD" at bounding box center [144, 66] width 49 height 5
type textarea "27319286700"
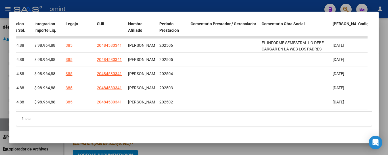
scroll to position [0, 875]
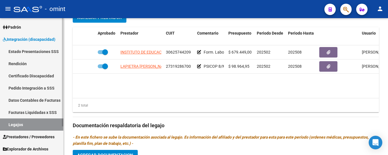
drag, startPoint x: 27, startPoint y: 75, endPoint x: 31, endPoint y: 85, distance: 10.7
click at [27, 75] on link "Certificado Discapacidad" at bounding box center [31, 76] width 63 height 12
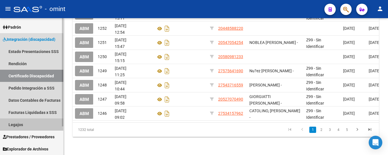
drag, startPoint x: 28, startPoint y: 125, endPoint x: 36, endPoint y: 119, distance: 9.9
click at [28, 125] on link "Legajos" at bounding box center [31, 125] width 63 height 12
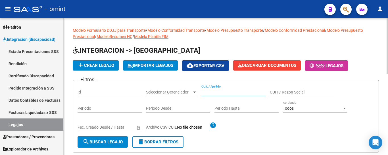
paste input "RINALDI EMMA"
type input "RINALDI EMMA"
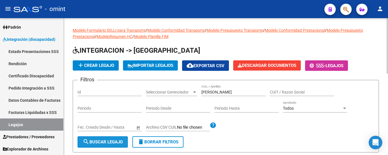
click at [121, 141] on span "search Buscar Legajo" at bounding box center [103, 142] width 40 height 5
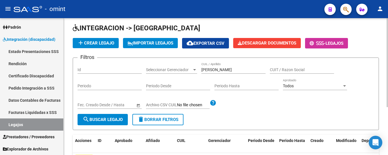
scroll to position [74, 0]
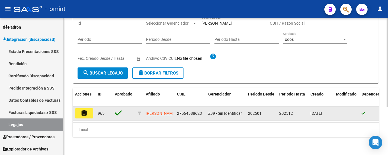
click at [86, 110] on mat-icon "assignment" at bounding box center [84, 113] width 7 height 7
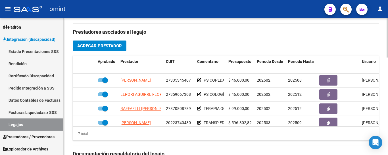
scroll to position [53, 0]
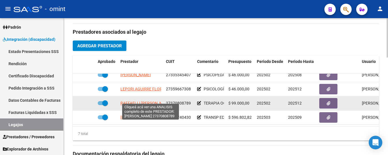
click at [147, 101] on span "RAFFAELLI ANABELLA AGUSTINA" at bounding box center [145, 103] width 51 height 5
type textarea "27370808789"
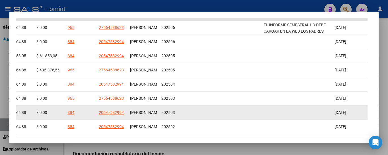
scroll to position [100, 0]
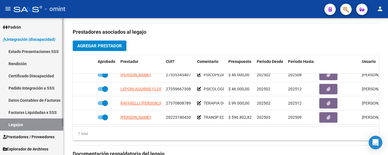
click at [46, 77] on link "Certificado Discapacidad" at bounding box center [31, 76] width 63 height 12
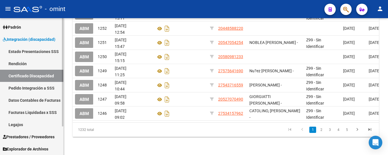
click at [29, 123] on link "Legajos" at bounding box center [31, 125] width 63 height 12
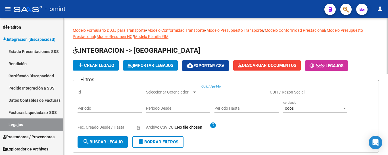
paste input "RIPALDA ALMA"
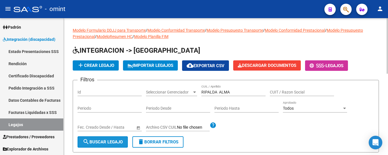
drag, startPoint x: 122, startPoint y: 139, endPoint x: 136, endPoint y: 131, distance: 15.7
click at [122, 140] on button "search Buscar Legajo" at bounding box center [103, 142] width 50 height 11
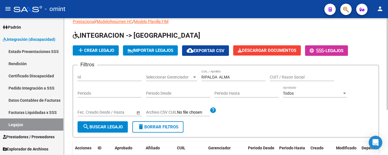
scroll to position [11, 0]
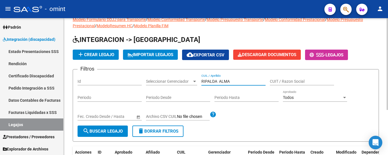
click at [204, 83] on input "RIPALDA ALMA" at bounding box center [233, 81] width 64 height 5
type input "RaPALDA ALMA"
click at [113, 129] on button "search Buscar Legajo" at bounding box center [103, 131] width 50 height 11
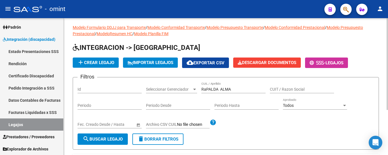
scroll to position [0, 0]
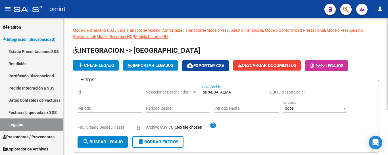
drag, startPoint x: 230, startPoint y: 91, endPoint x: 186, endPoint y: 91, distance: 43.7
click at [186, 91] on div "Filtros Id Seleccionar Gerenciador Seleccionar Gerenciador RaPALDA ALMA CUIL / …" at bounding box center [226, 111] width 296 height 52
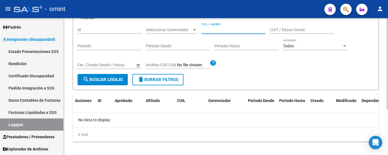
scroll to position [68, 0]
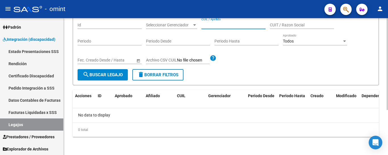
click at [112, 74] on span "search Buscar Legajo" at bounding box center [103, 74] width 40 height 5
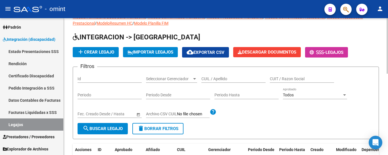
scroll to position [11, 0]
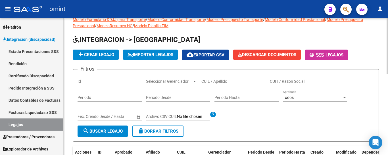
click at [223, 83] on input "CUIL / Apellido" at bounding box center [233, 81] width 64 height 5
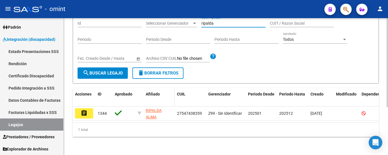
scroll to position [74, 0]
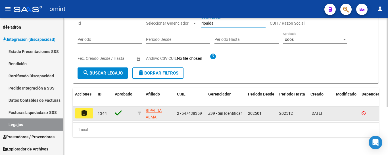
type input "ripalda"
click at [84, 110] on mat-icon "assignment" at bounding box center [84, 113] width 7 height 7
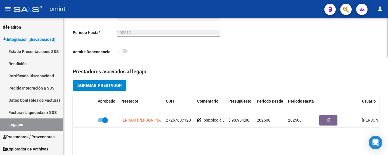
scroll to position [199, 0]
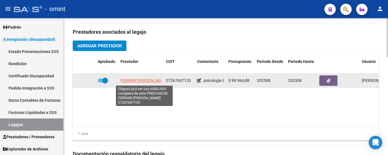
click at [149, 81] on span "FERRARI LAURA MARIANA" at bounding box center [143, 80] width 47 height 5
type textarea "27267607120"
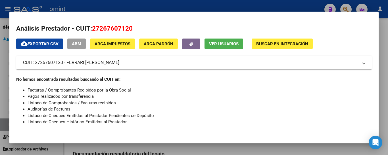
click at [227, 43] on span "Ver Usuarios" at bounding box center [224, 43] width 30 height 5
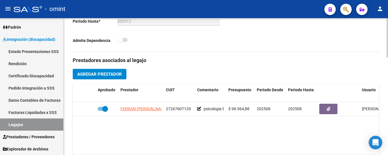
scroll to position [28, 0]
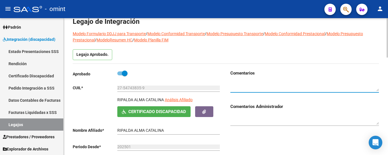
paste textarea "1230380602"
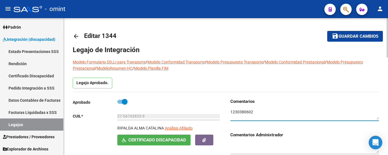
type textarea "1230380602"
click at [349, 36] on span "Guardar cambios" at bounding box center [358, 36] width 40 height 5
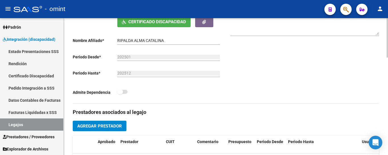
scroll to position [85, 0]
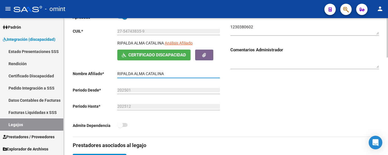
drag, startPoint x: 117, startPoint y: 73, endPoint x: 174, endPoint y: 73, distance: 56.8
click at [174, 73] on input "RIPALDA ALMA CATALINA" at bounding box center [168, 74] width 102 height 5
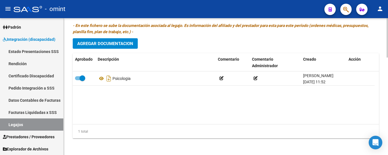
scroll to position [341, 0]
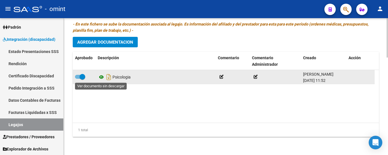
click at [100, 77] on icon at bounding box center [101, 77] width 7 height 7
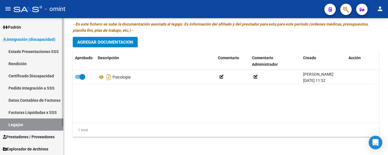
click at [37, 75] on link "Certificado Discapacidad" at bounding box center [31, 76] width 63 height 12
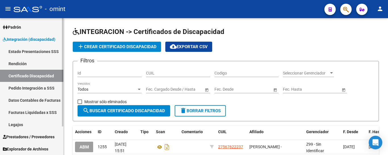
click at [24, 124] on link "Legajos" at bounding box center [31, 125] width 63 height 12
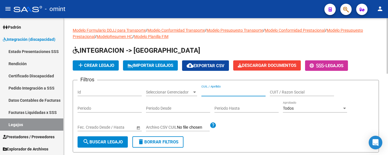
paste input "RIVAS EVA JUANA"
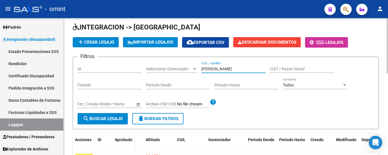
scroll to position [57, 0]
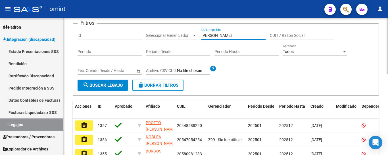
type input "RIVAS EVA JUANA"
click at [114, 85] on span "search Buscar Legajo" at bounding box center [103, 85] width 40 height 5
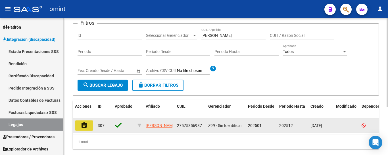
click at [85, 124] on mat-icon "assignment" at bounding box center [84, 125] width 7 height 7
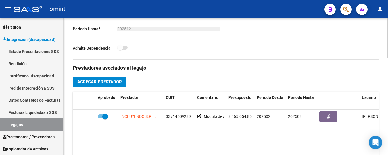
scroll to position [170, 0]
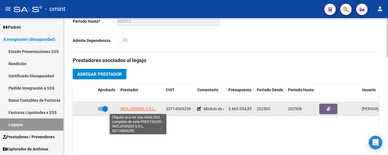
click at [151, 108] on span "INCLUYENDO S.R.L." at bounding box center [137, 109] width 35 height 5
type textarea "33714509239"
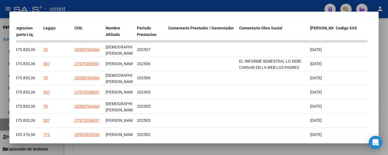
scroll to position [171, 0]
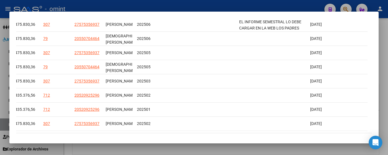
drag, startPoint x: 273, startPoint y: 137, endPoint x: 249, endPoint y: 135, distance: 23.7
click at [249, 135] on mat-dialog-container "Análisis Prestador - CUIT: 33714509239 cloud_download Exportar CSV ABM ARCA Imp…" at bounding box center [193, 78] width 369 height 132
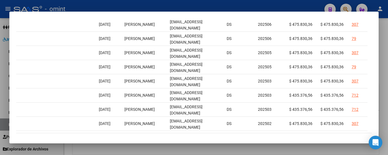
scroll to position [0, 554]
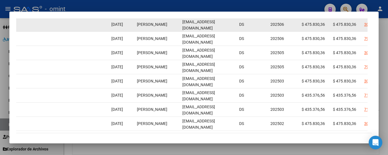
drag, startPoint x: 183, startPoint y: 27, endPoint x: 230, endPoint y: 32, distance: 47.4
click at [230, 32] on datatable-body-cell "scutroneo@omint.com.ar" at bounding box center [208, 25] width 57 height 14
copy span "scutroneo@omint.com.ar"
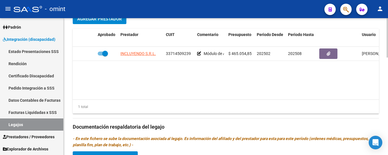
scroll to position [227, 0]
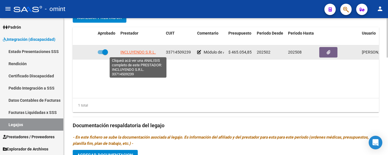
click at [146, 55] on span "INCLUYENDO S.R.L." at bounding box center [137, 52] width 35 height 5
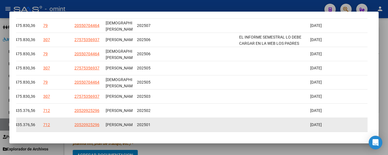
scroll to position [143, 0]
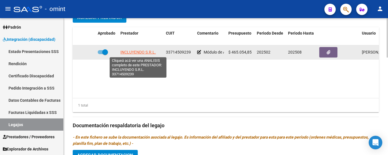
click at [144, 54] on span "INCLUYENDO S.R.L." at bounding box center [137, 52] width 35 height 5
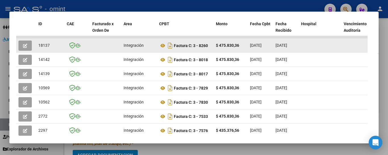
scroll to position [114, 0]
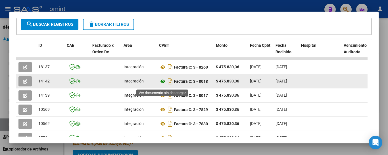
click at [163, 83] on icon at bounding box center [162, 81] width 7 height 7
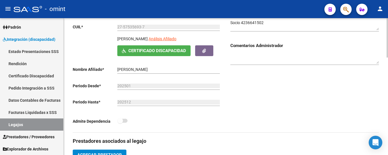
scroll to position [57, 0]
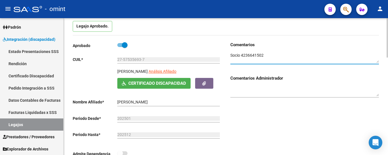
drag, startPoint x: 267, startPoint y: 57, endPoint x: 242, endPoint y: 53, distance: 25.3
click at [242, 53] on textarea at bounding box center [304, 58] width 148 height 11
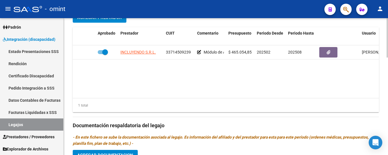
scroll to position [199, 0]
